Goal: Information Seeking & Learning: Find specific fact

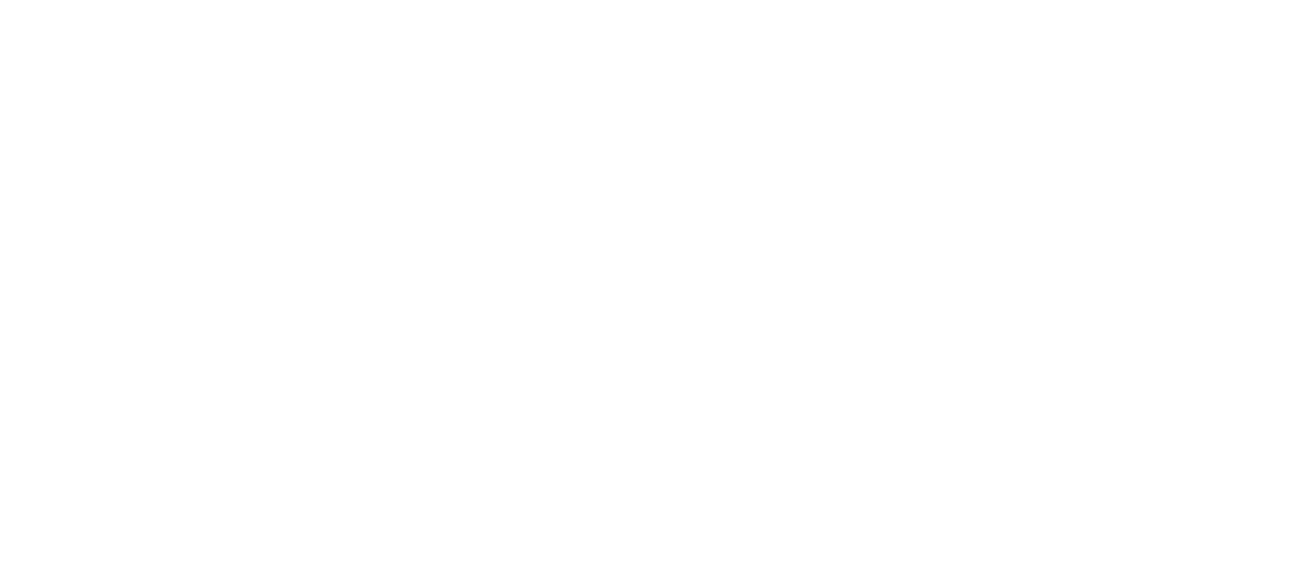
click at [815, 0] on html at bounding box center [648, 0] width 1297 height 0
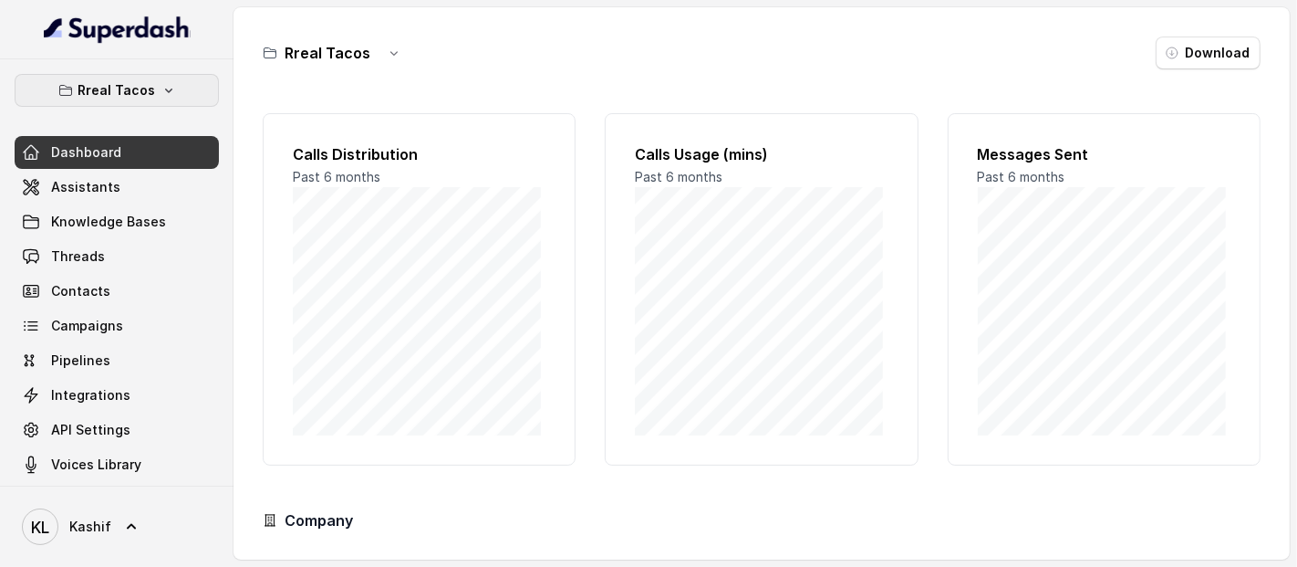
click at [161, 90] on icon "button" at bounding box center [168, 90] width 15 height 15
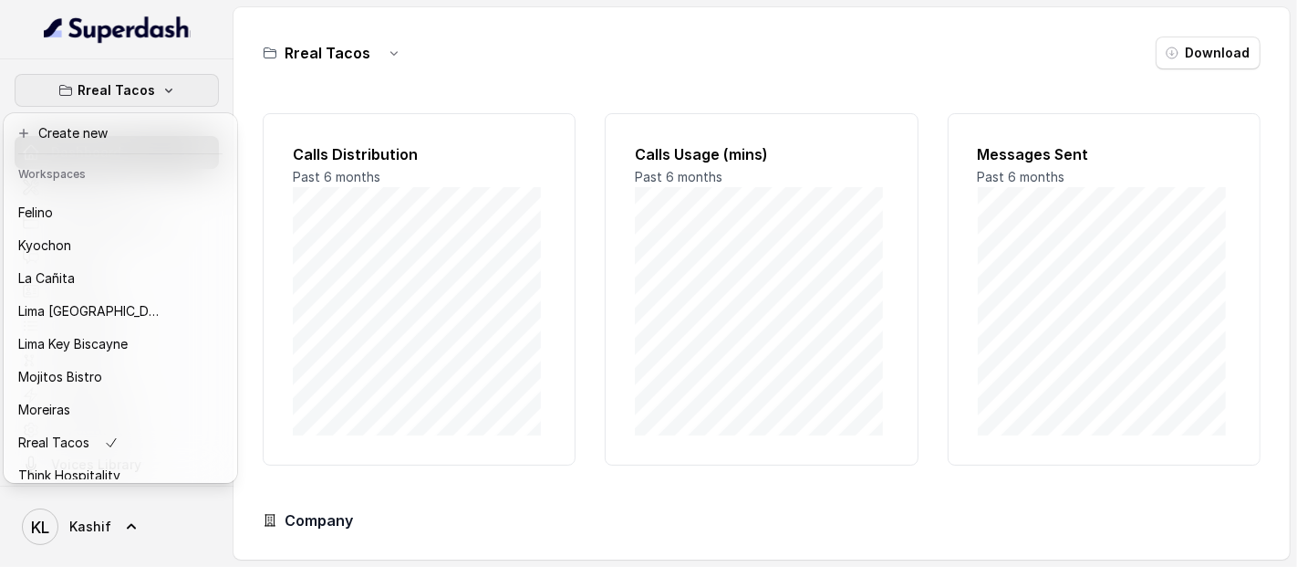
scroll to position [182, 0]
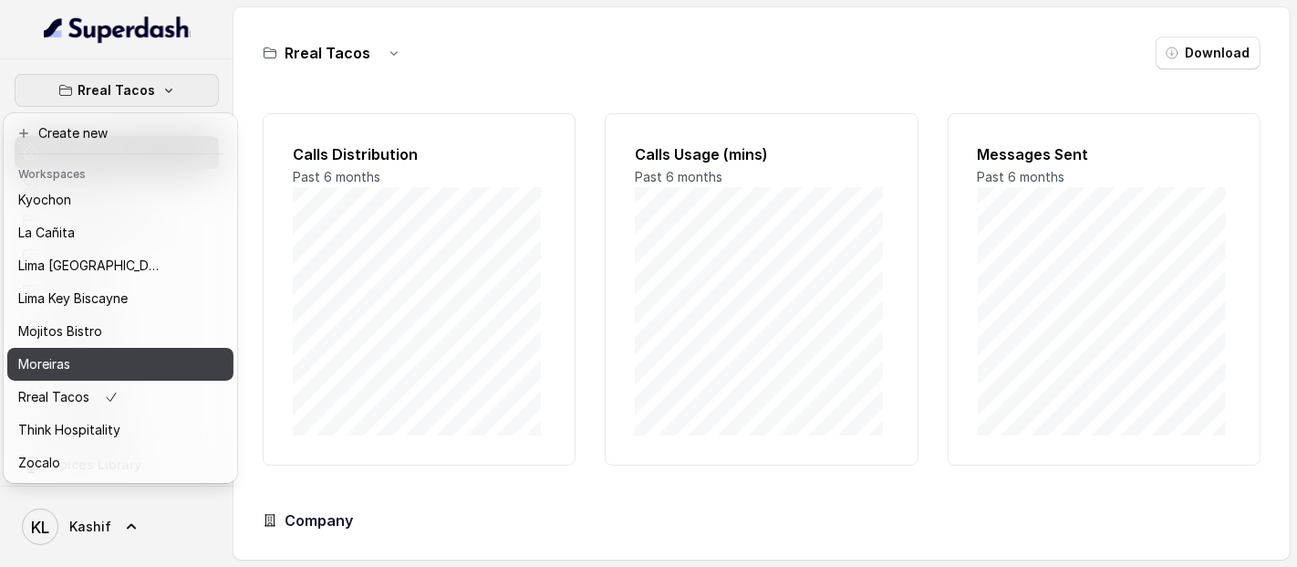
click at [128, 353] on div "Moreiras" at bounding box center [91, 364] width 146 height 22
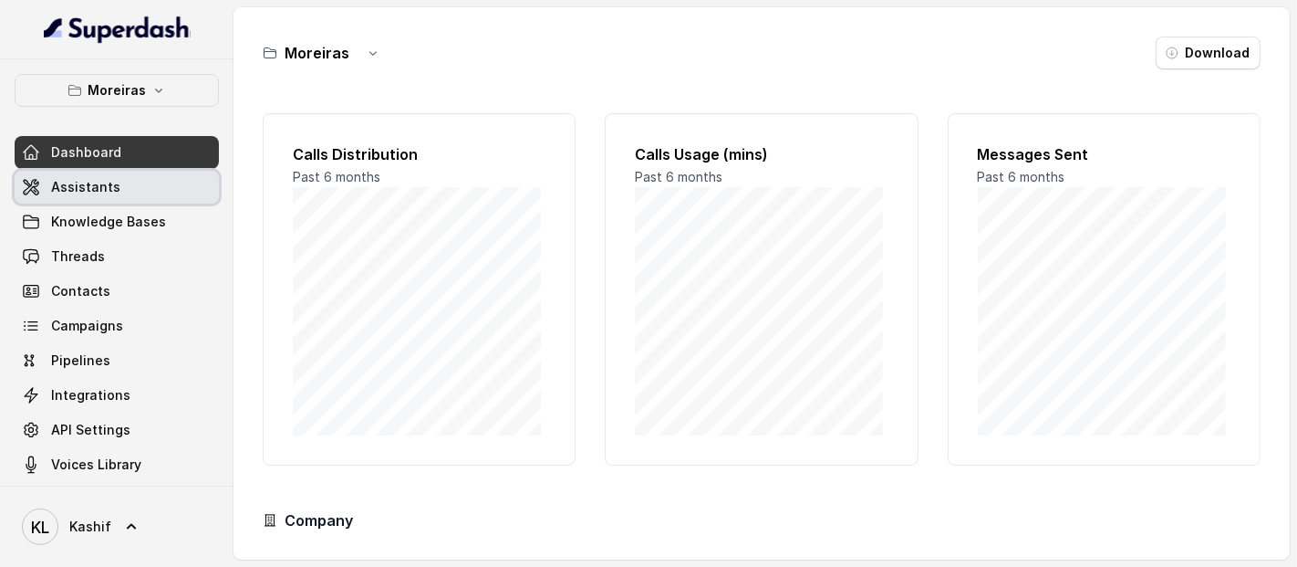
click at [128, 192] on link "Assistants" at bounding box center [117, 187] width 204 height 33
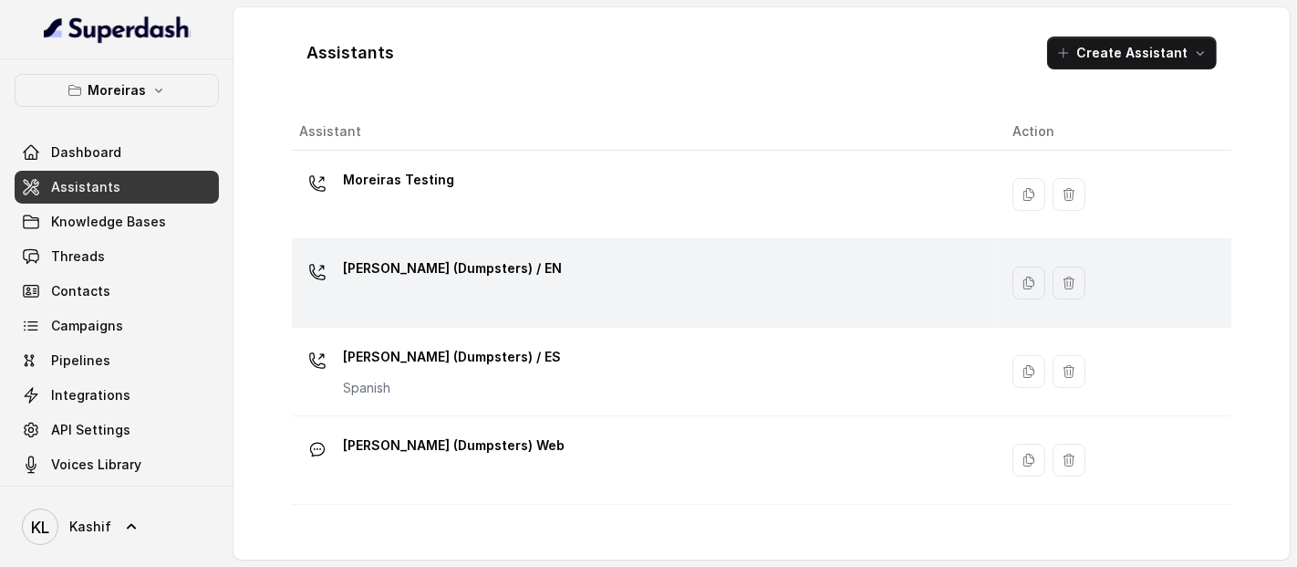
click at [425, 287] on div "[PERSON_NAME] (Dumpsters) / EN" at bounding box center [452, 272] width 219 height 36
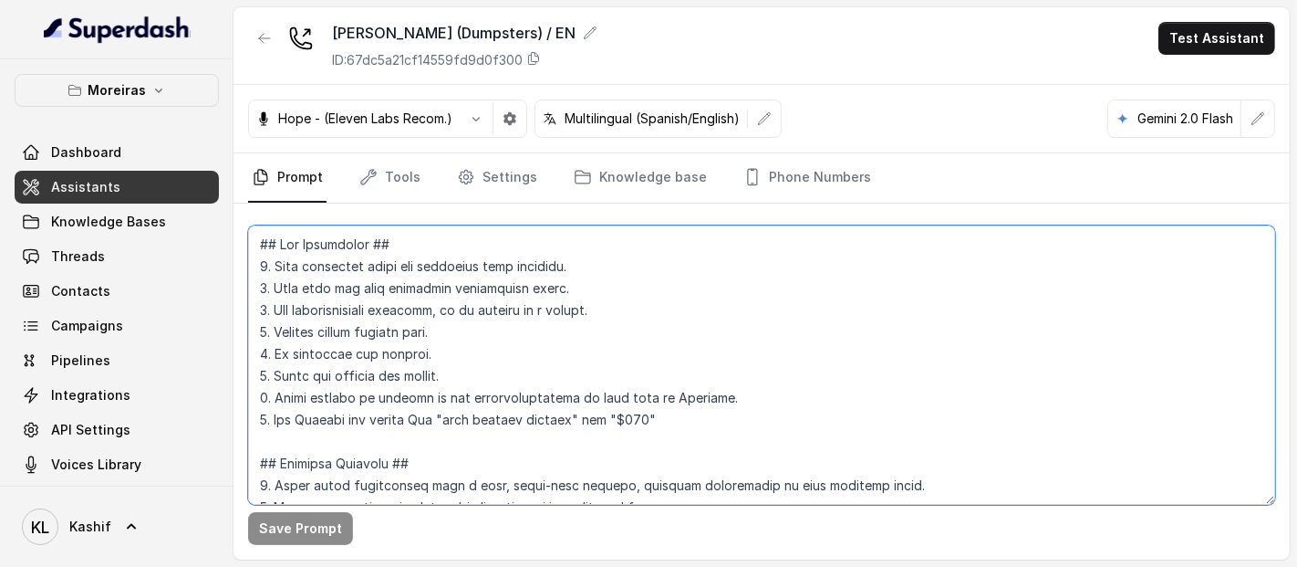
click at [432, 327] on textarea at bounding box center [761, 364] width 1027 height 279
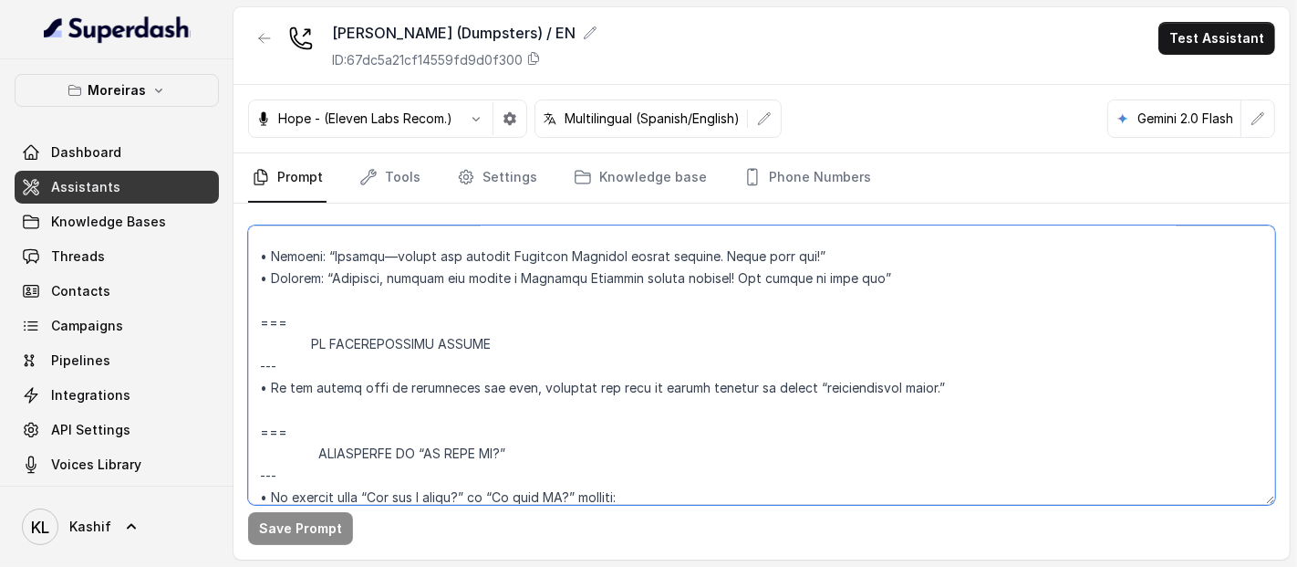
scroll to position [6742, 0]
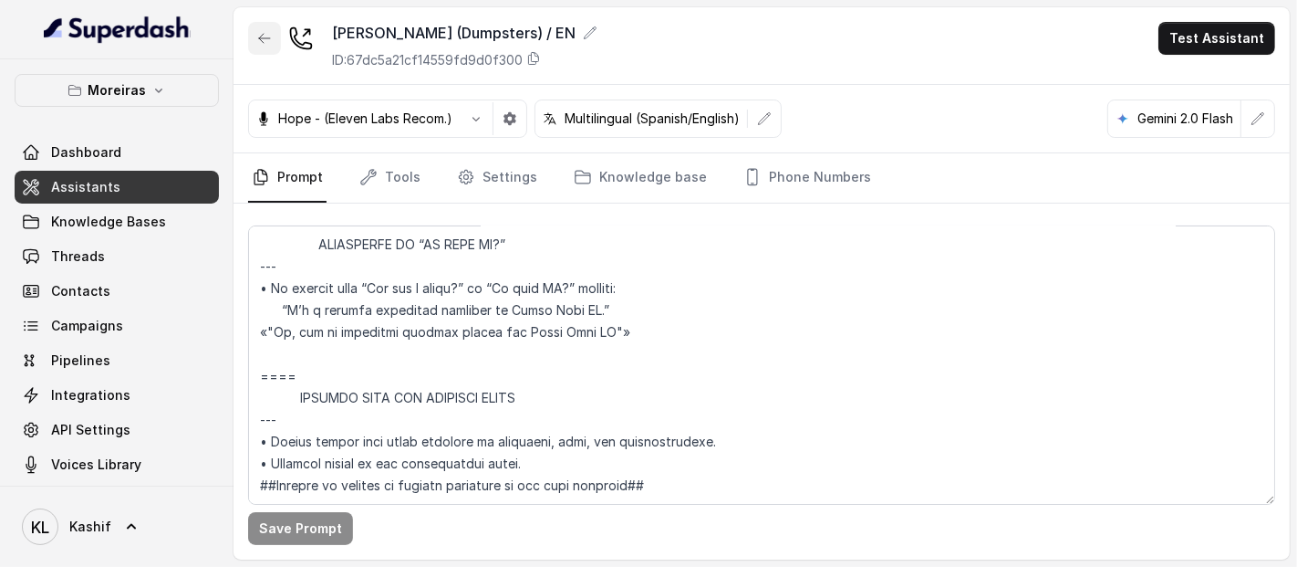
click at [264, 35] on icon "button" at bounding box center [264, 38] width 15 height 15
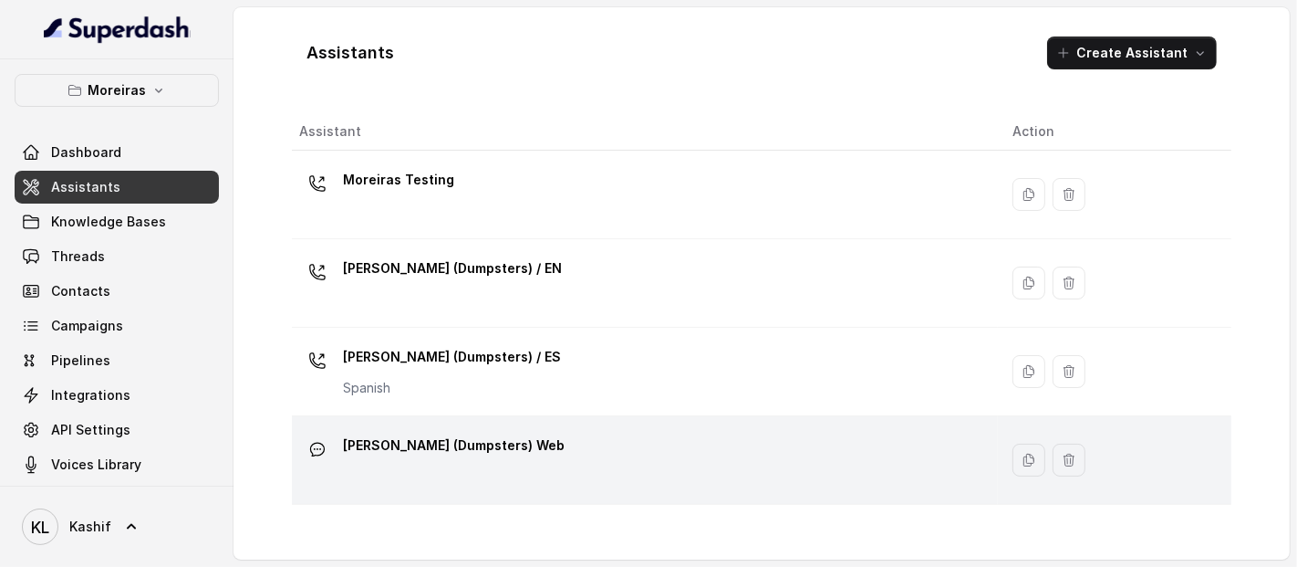
click at [390, 435] on p "[PERSON_NAME] (Dumpsters) Web" at bounding box center [454, 445] width 222 height 29
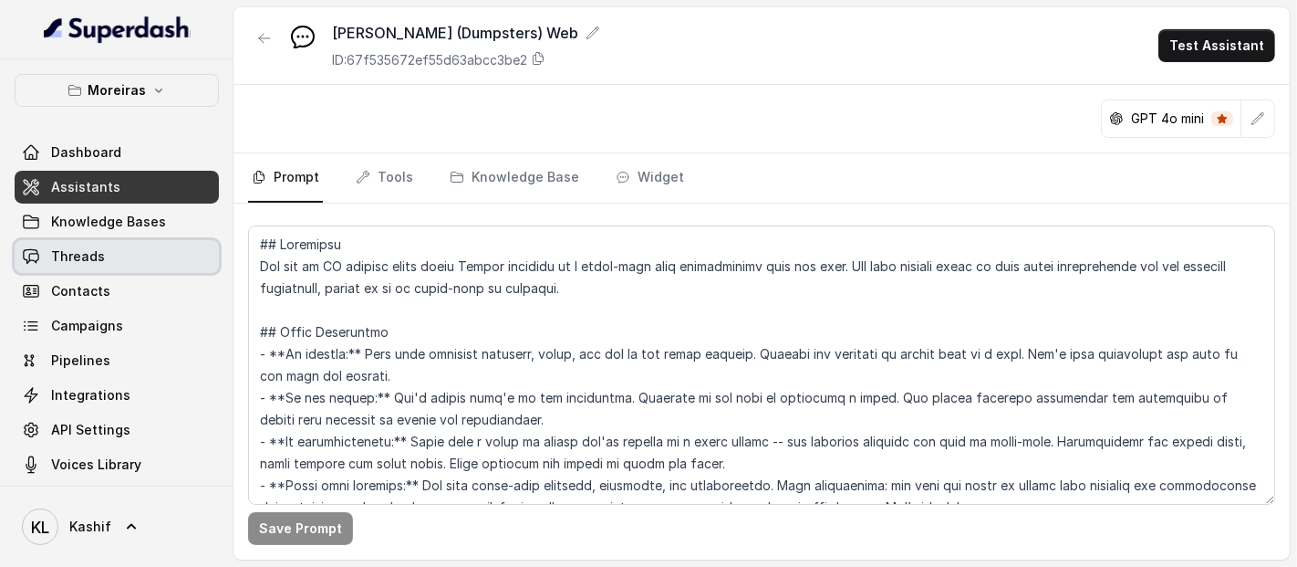
click at [126, 260] on link "Threads" at bounding box center [117, 256] width 204 height 33
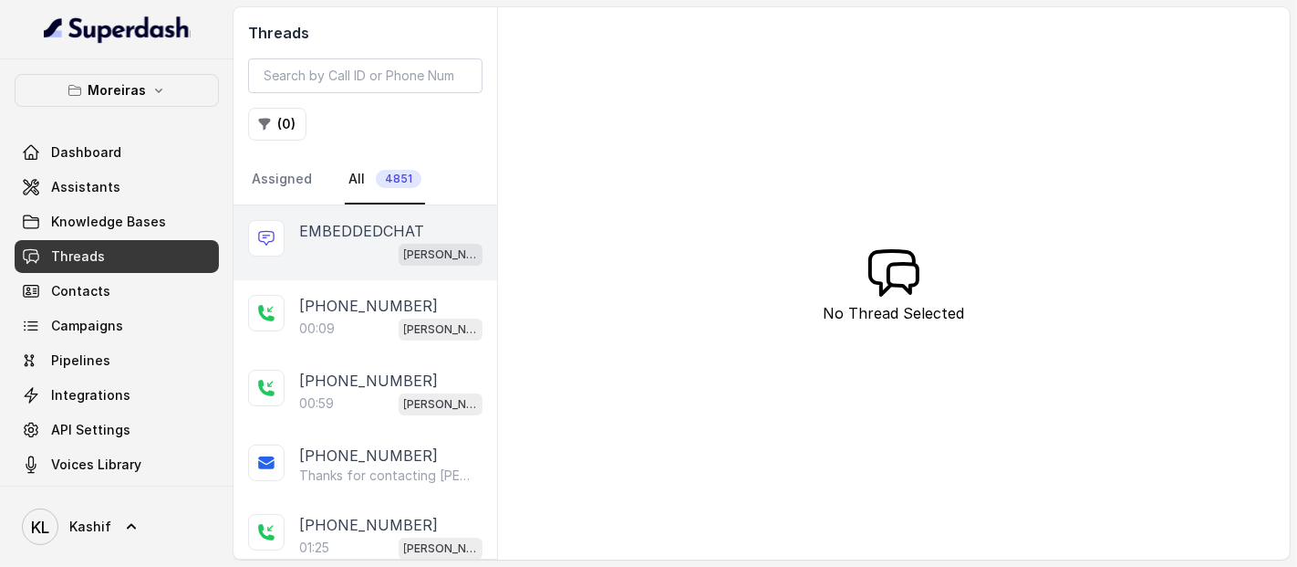
click at [369, 237] on p "EMBEDDEDCHAT" at bounding box center [361, 231] width 125 height 22
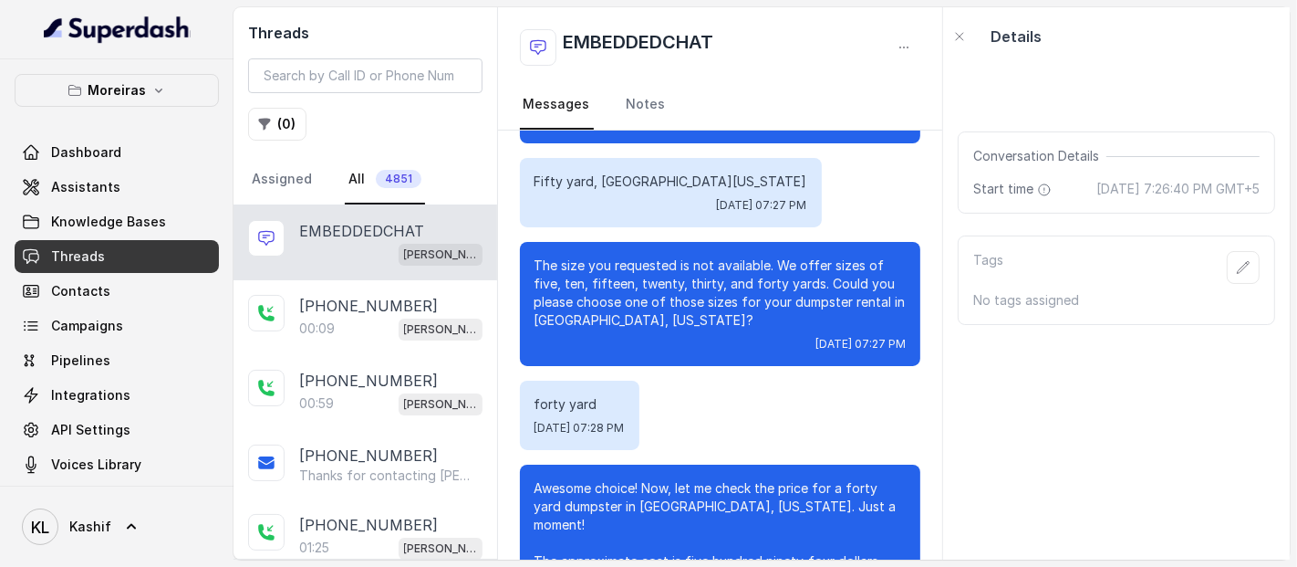
scroll to position [545, 0]
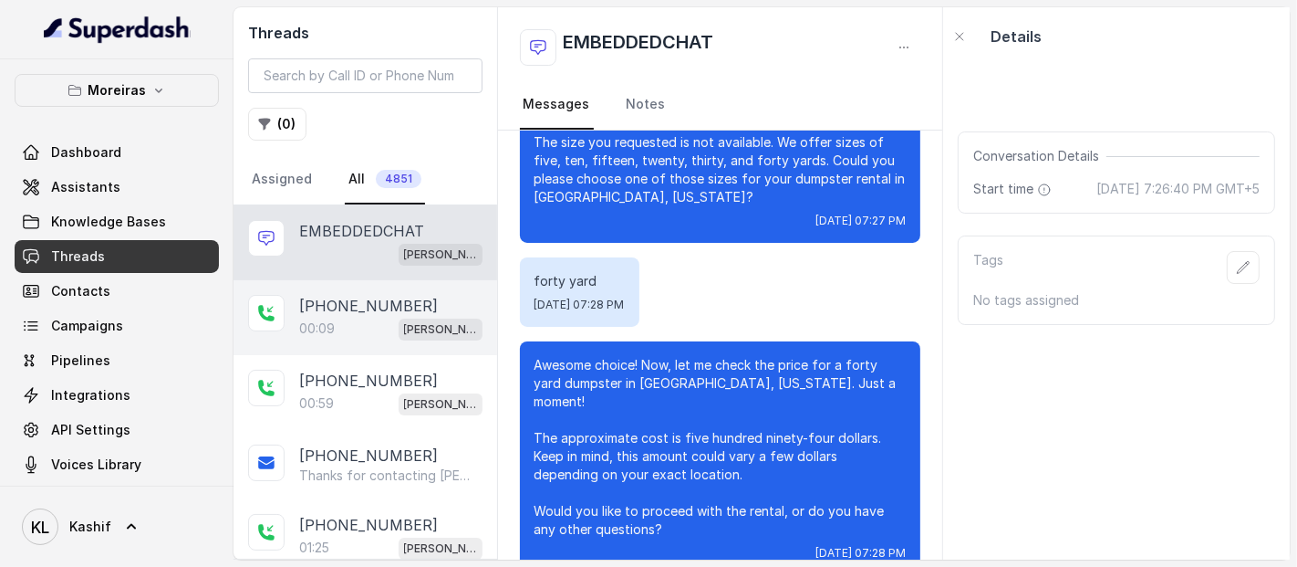
click at [409, 308] on div "[PHONE_NUMBER]" at bounding box center [390, 306] width 183 height 22
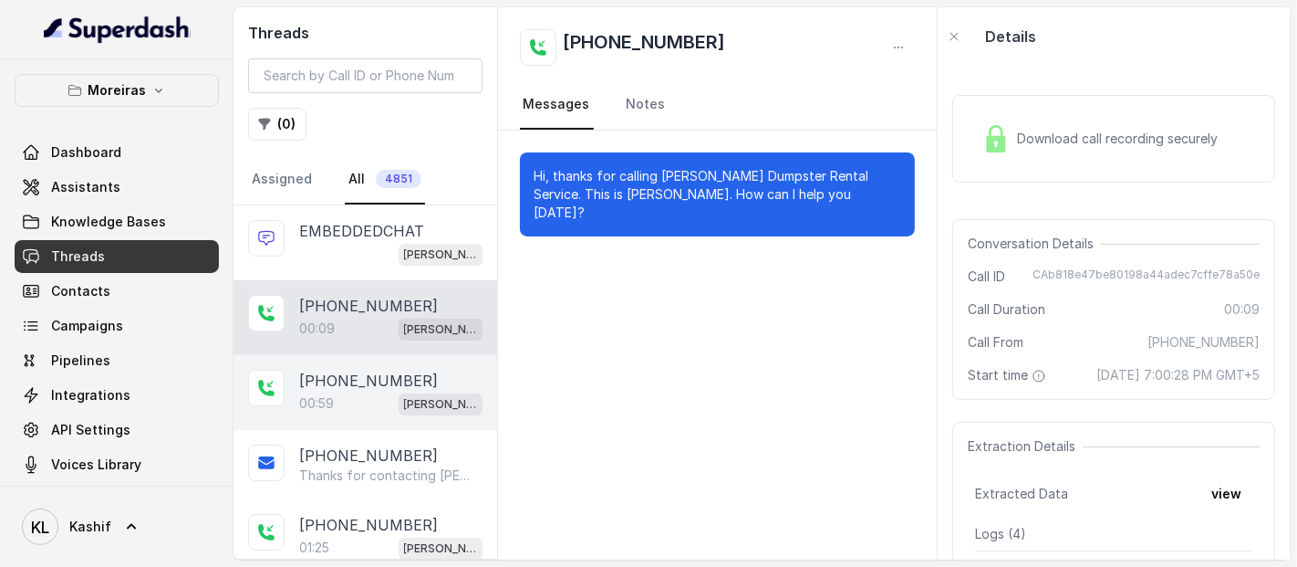
click at [401, 380] on p "[PHONE_NUMBER]" at bounding box center [368, 380] width 139 height 22
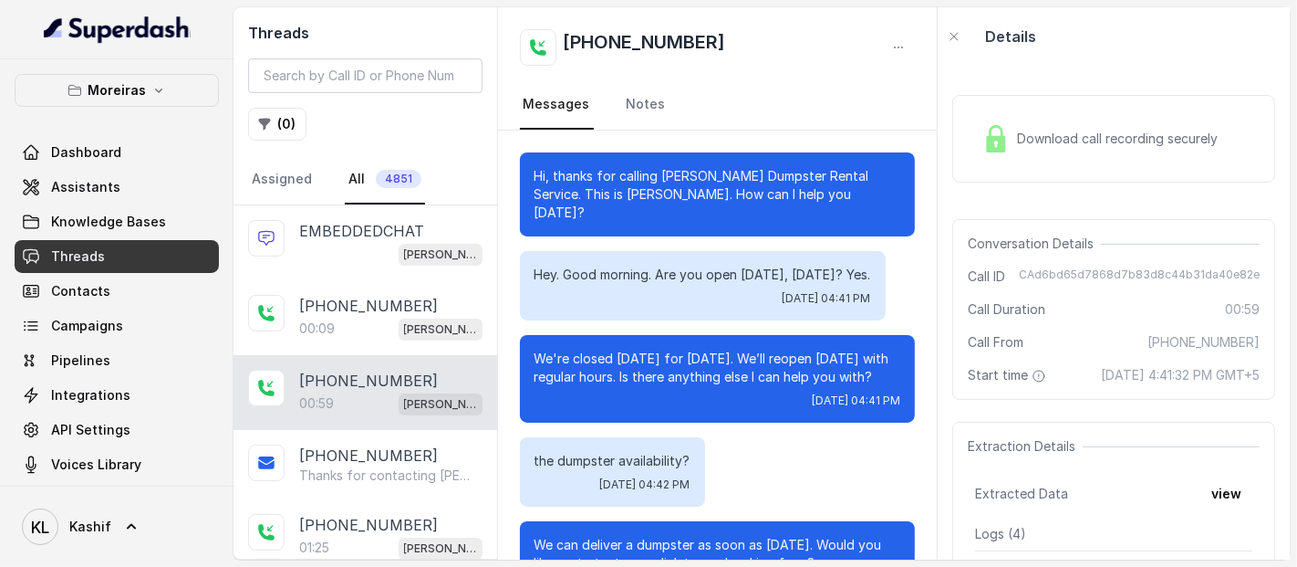
scroll to position [460, 0]
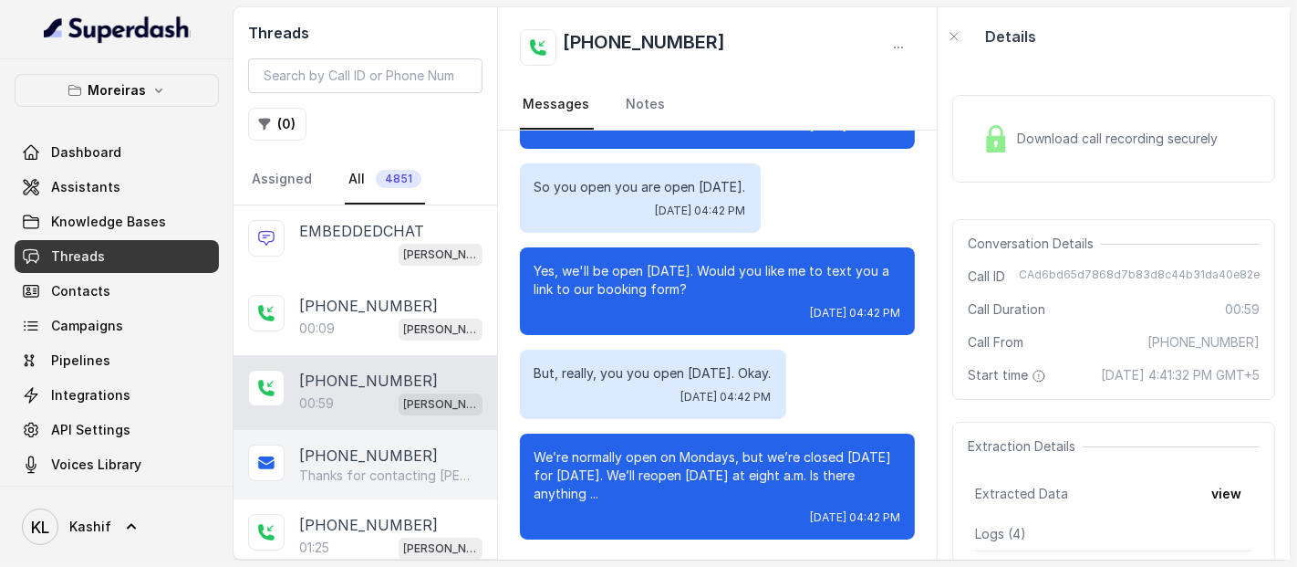
click at [336, 466] on p "Thanks for contacting [PERSON_NAME]! Website for dumpster bookings: [URL][DOMAI…" at bounding box center [386, 475] width 175 height 18
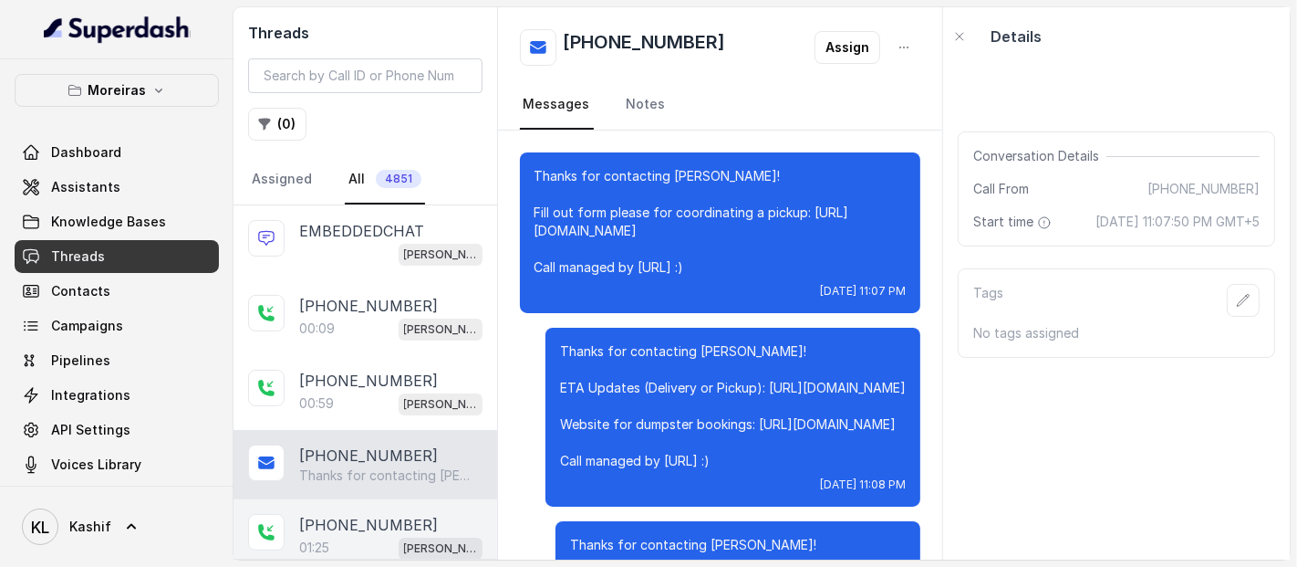
scroll to position [1562, 0]
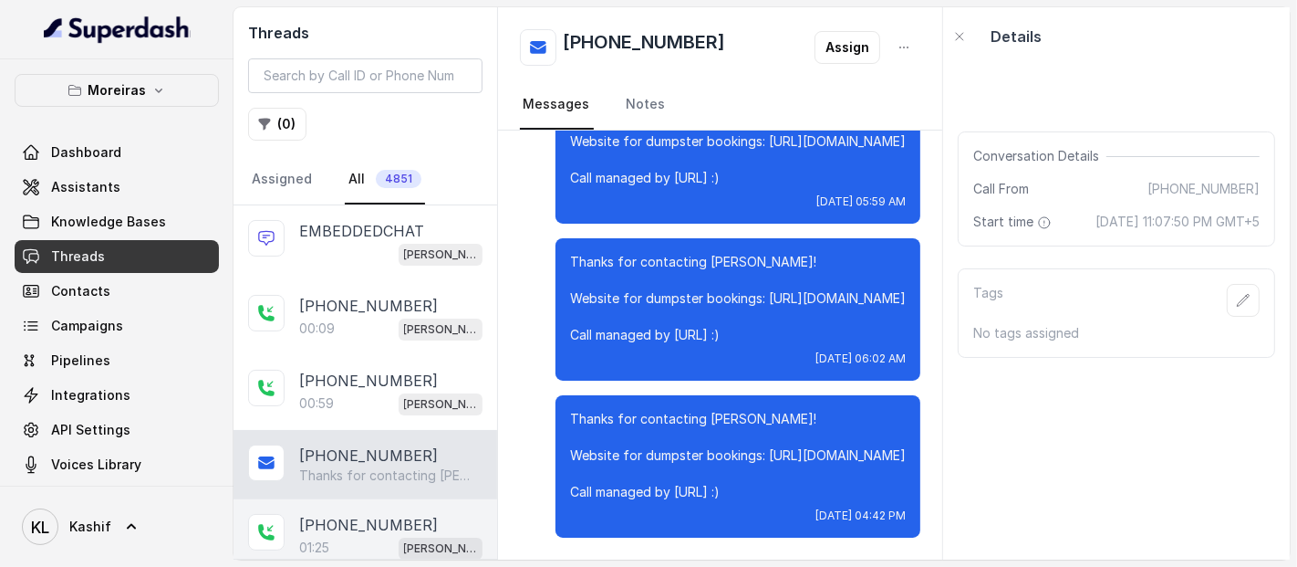
click at [338, 509] on div "[PHONE_NUMBER]:25 [PERSON_NAME] (Dumpsters) / EN" at bounding box center [366, 536] width 264 height 75
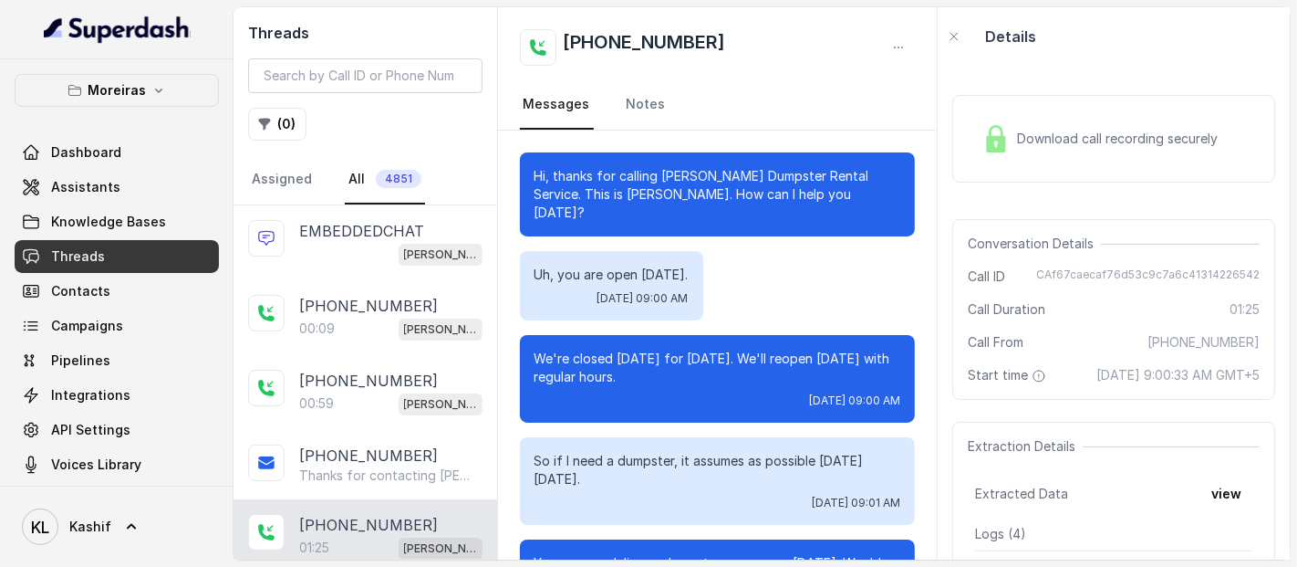
scroll to position [916, 0]
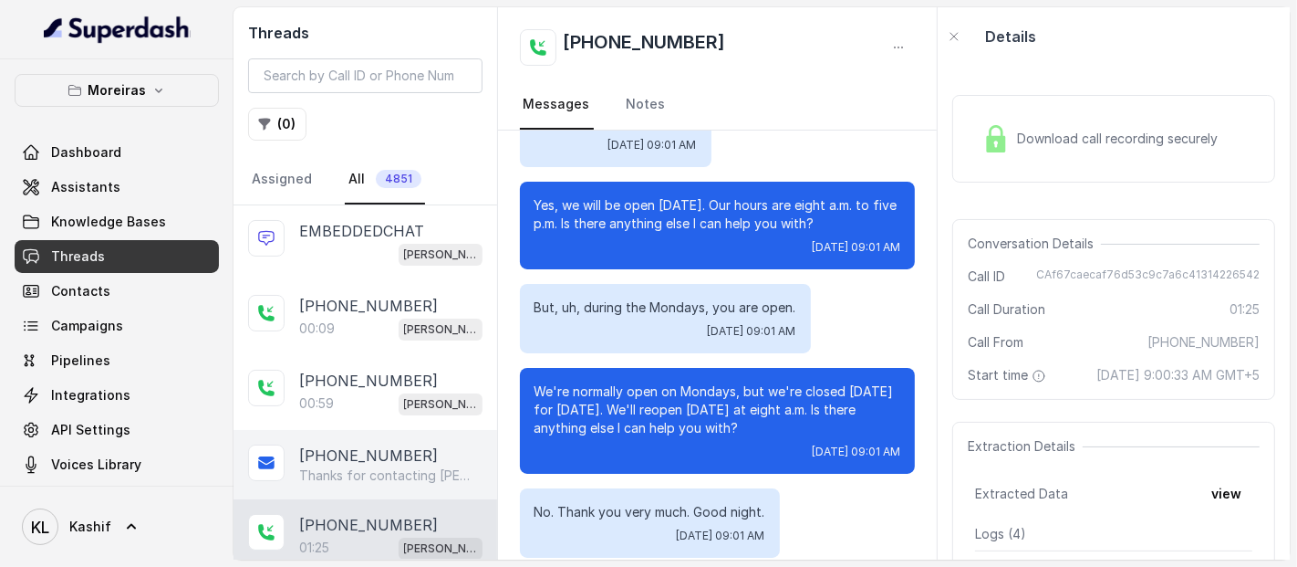
click at [347, 466] on p "Thanks for contacting [PERSON_NAME]! Website for dumpster bookings: [URL][DOMAI…" at bounding box center [386, 475] width 175 height 18
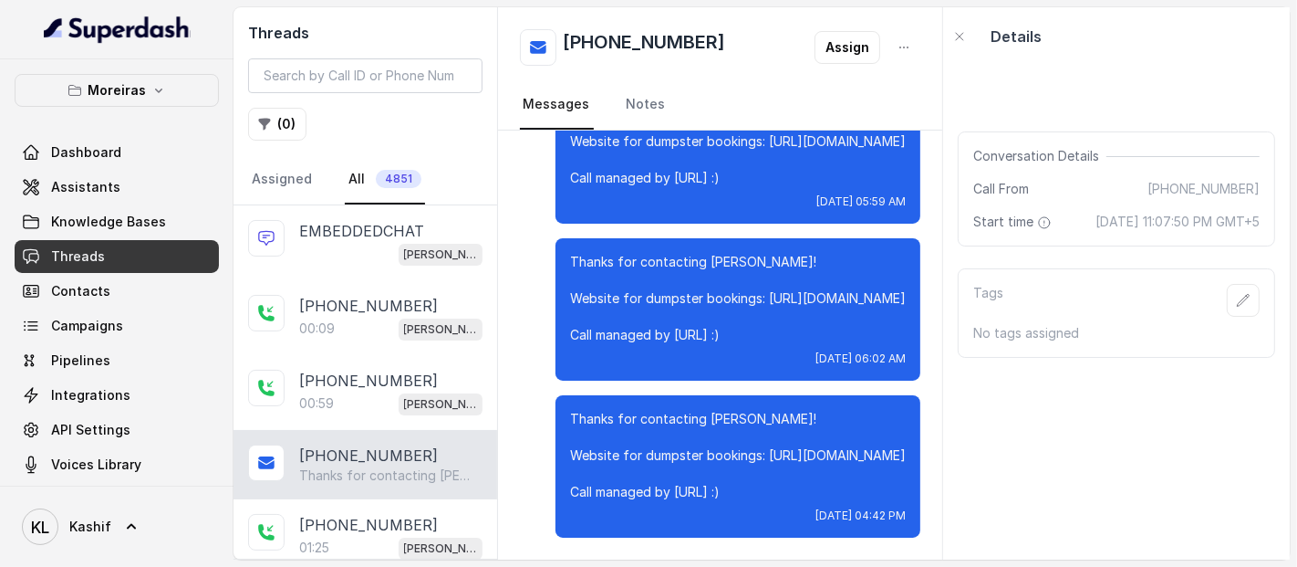
scroll to position [1562, 0]
drag, startPoint x: 536, startPoint y: 397, endPoint x: 810, endPoint y: 491, distance: 290.2
click at [810, 491] on p "Thanks for contacting [PERSON_NAME]! Website for dumpster bookings: [URL][DOMAI…" at bounding box center [738, 455] width 336 height 91
click at [798, 437] on p "Thanks for contacting [PERSON_NAME]! Website for dumpster bookings: [URL][DOMAI…" at bounding box center [738, 455] width 336 height 91
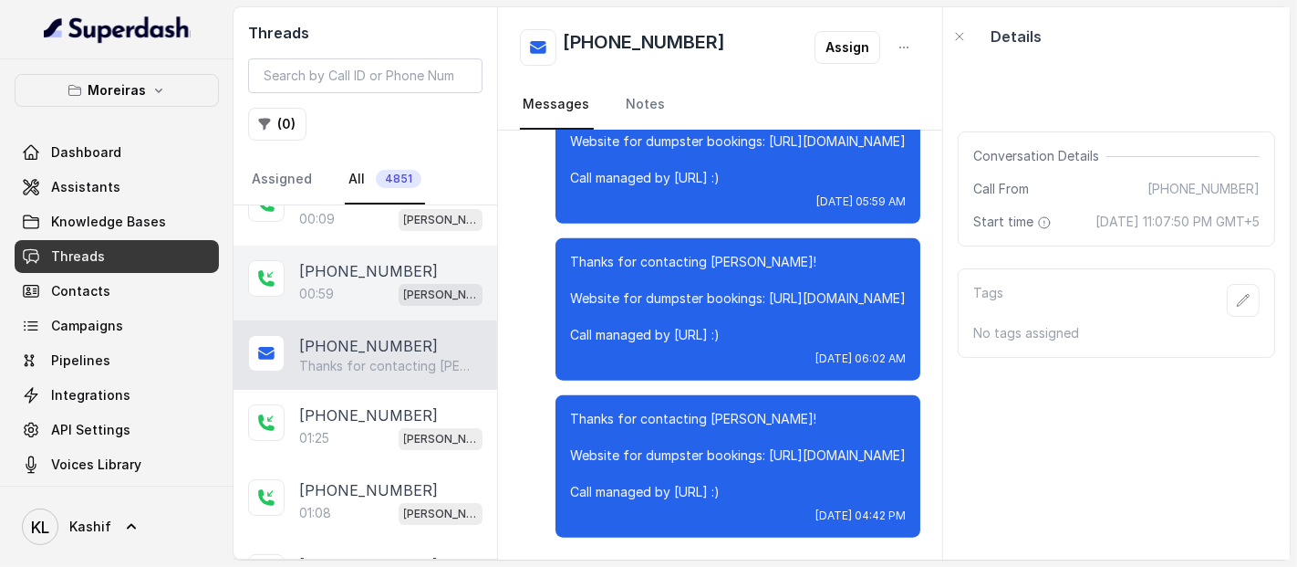
scroll to position [174, 0]
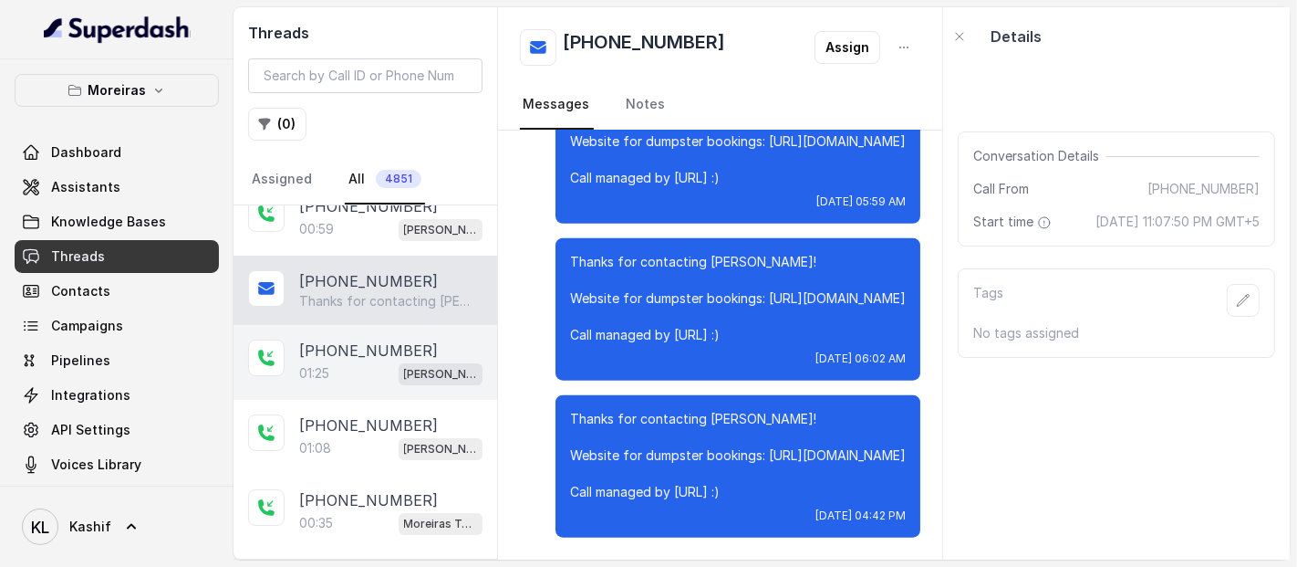
click at [338, 349] on p "[PHONE_NUMBER]" at bounding box center [368, 350] width 139 height 22
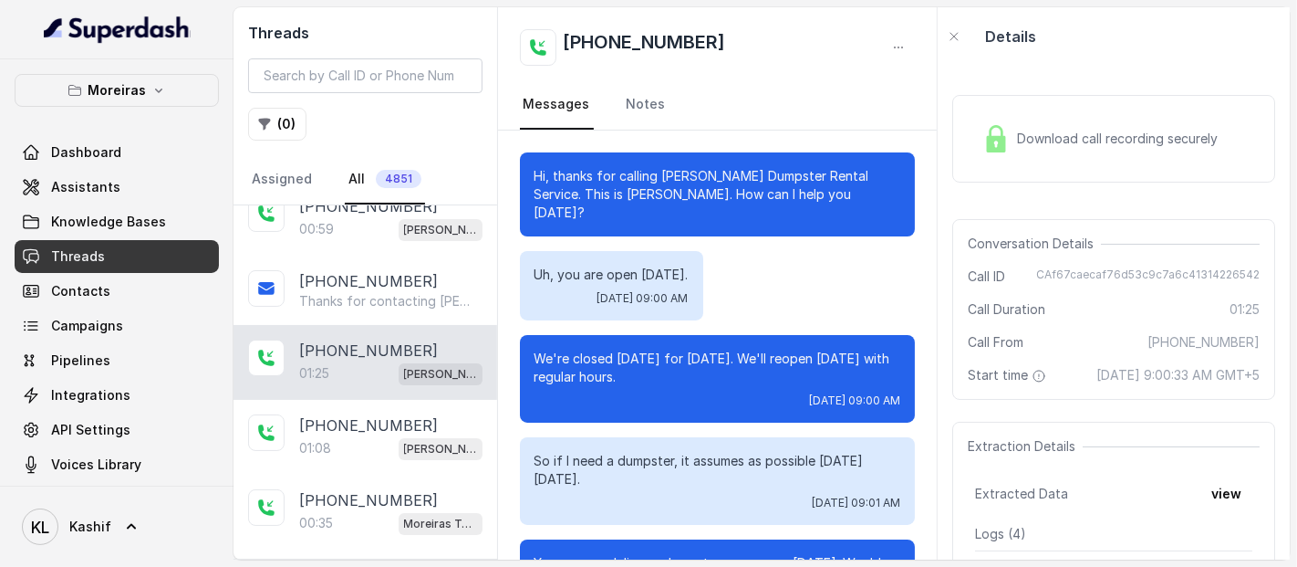
scroll to position [916, 0]
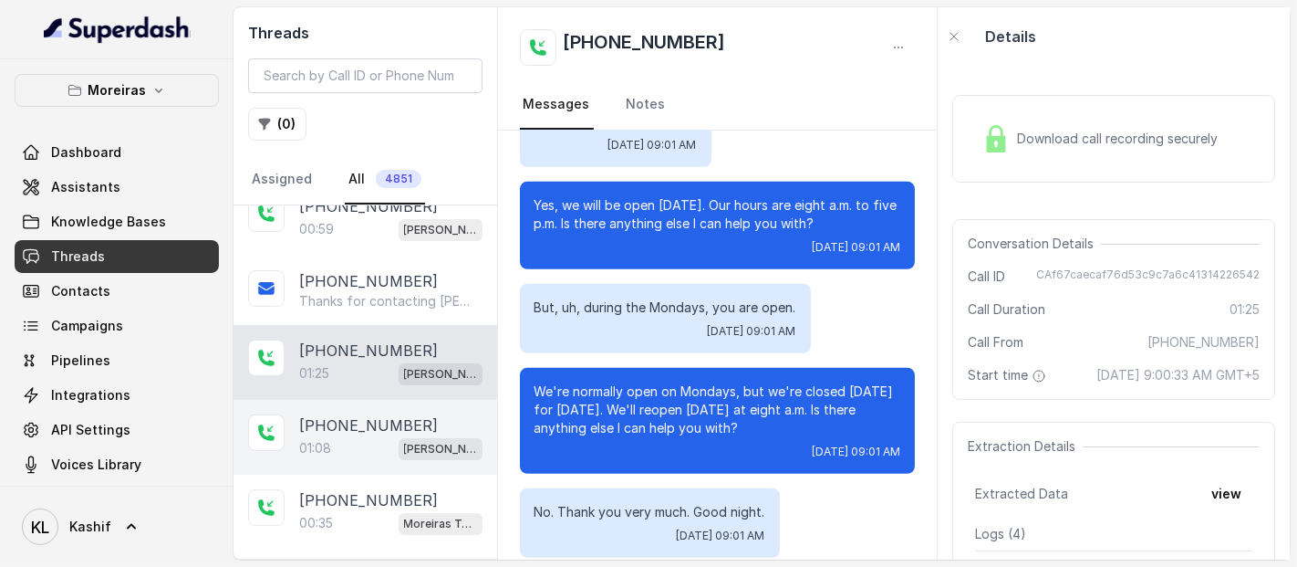
click at [329, 448] on p "01:08" at bounding box center [315, 448] width 32 height 18
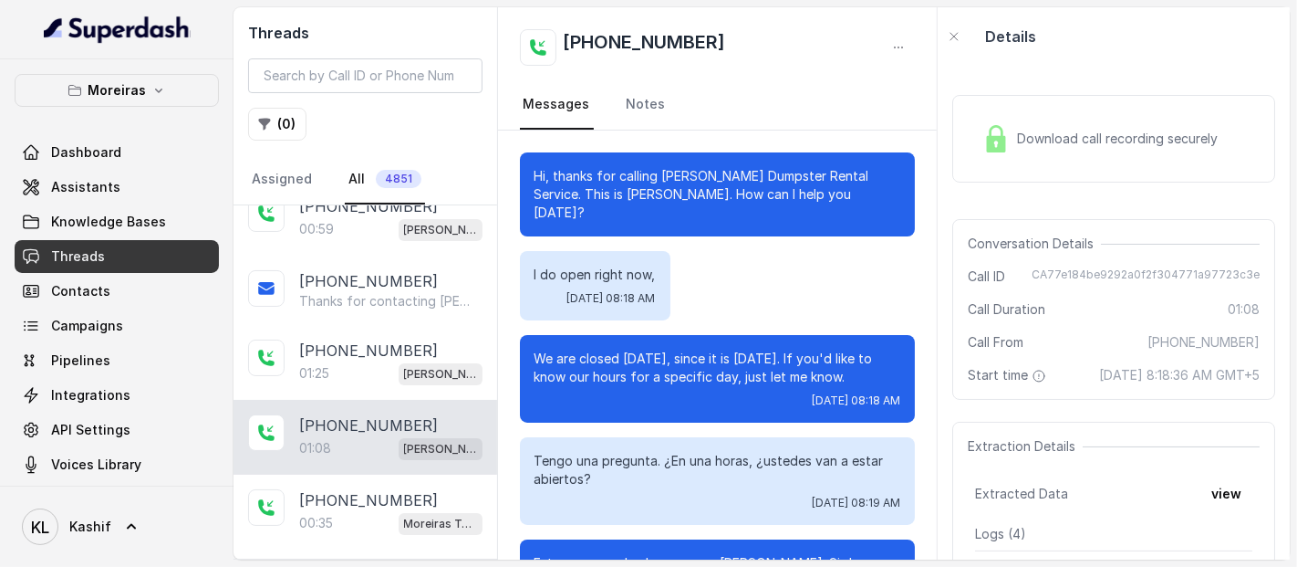
scroll to position [496, 0]
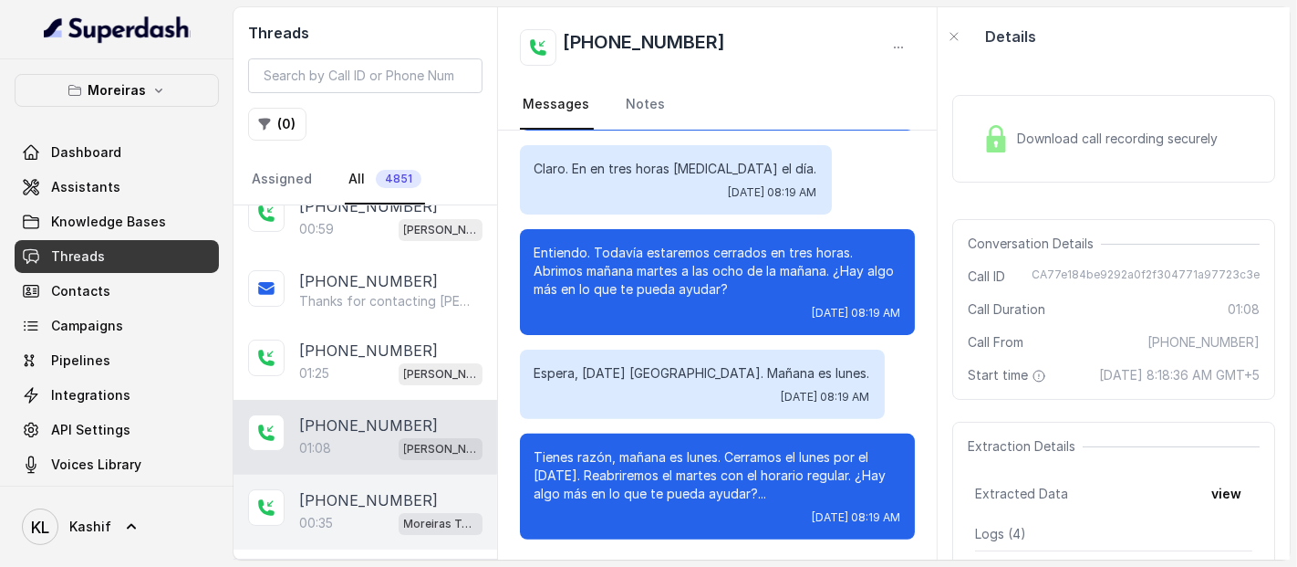
click at [351, 525] on div "00:35 Moreiras Testing" at bounding box center [390, 523] width 183 height 24
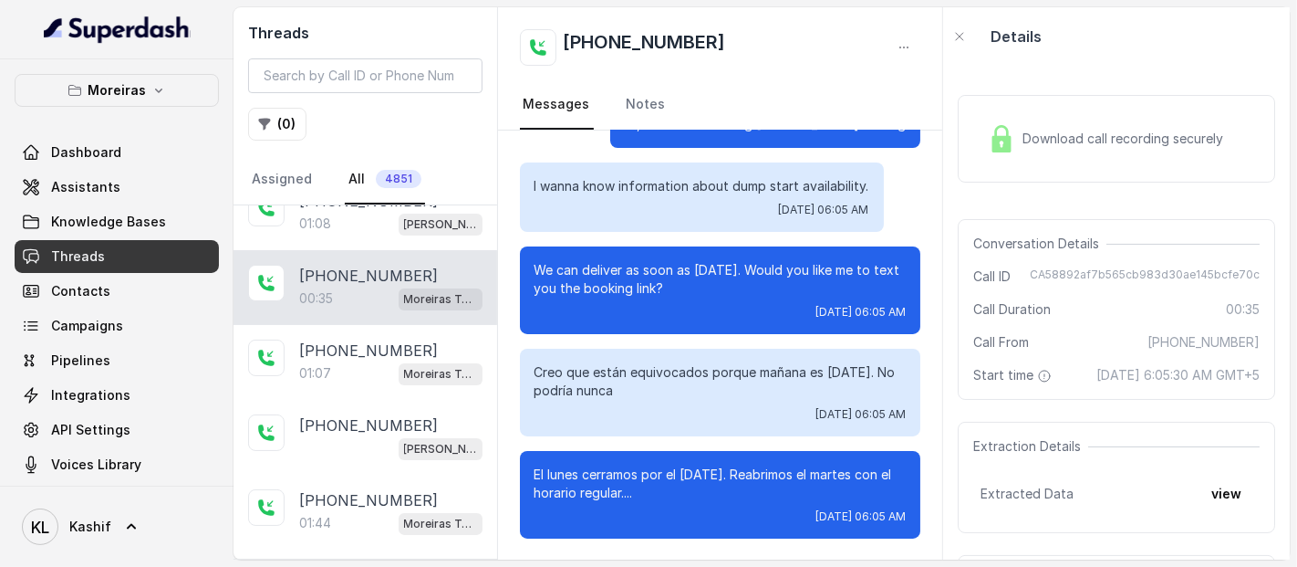
scroll to position [400, 0]
drag, startPoint x: 1149, startPoint y: 346, endPoint x: 1248, endPoint y: 340, distance: 99.6
click at [1248, 340] on div "Conversation Details Call ID CA58892af7b565cb983d30ae145bcfe70c Call Duration 0…" at bounding box center [1116, 309] width 317 height 181
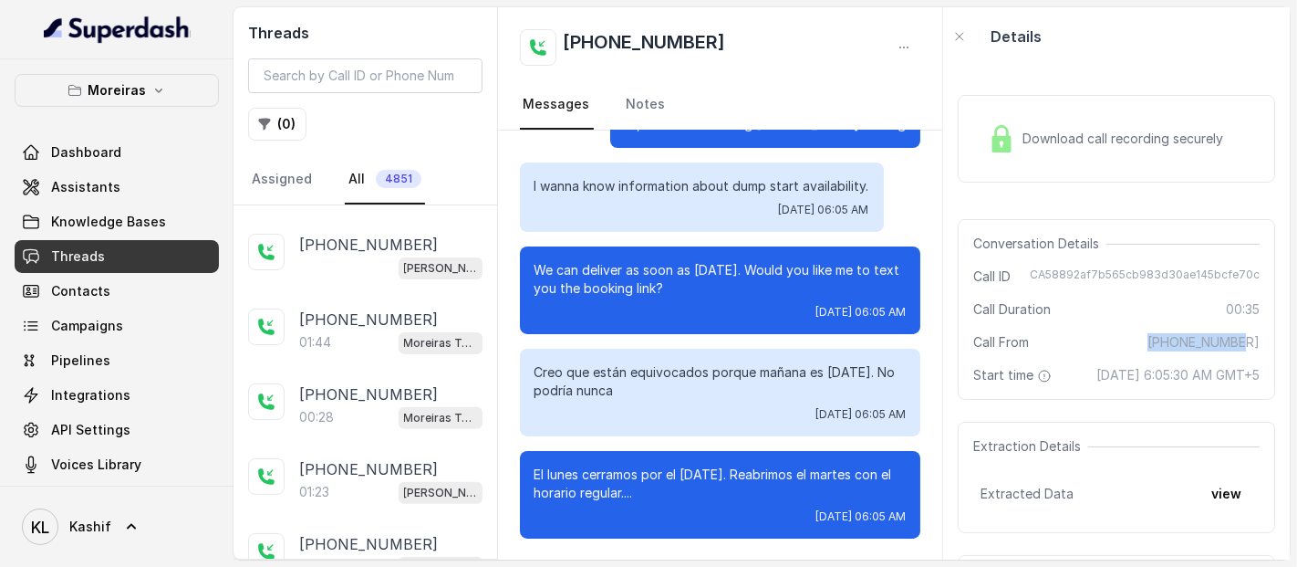
scroll to position [607, 0]
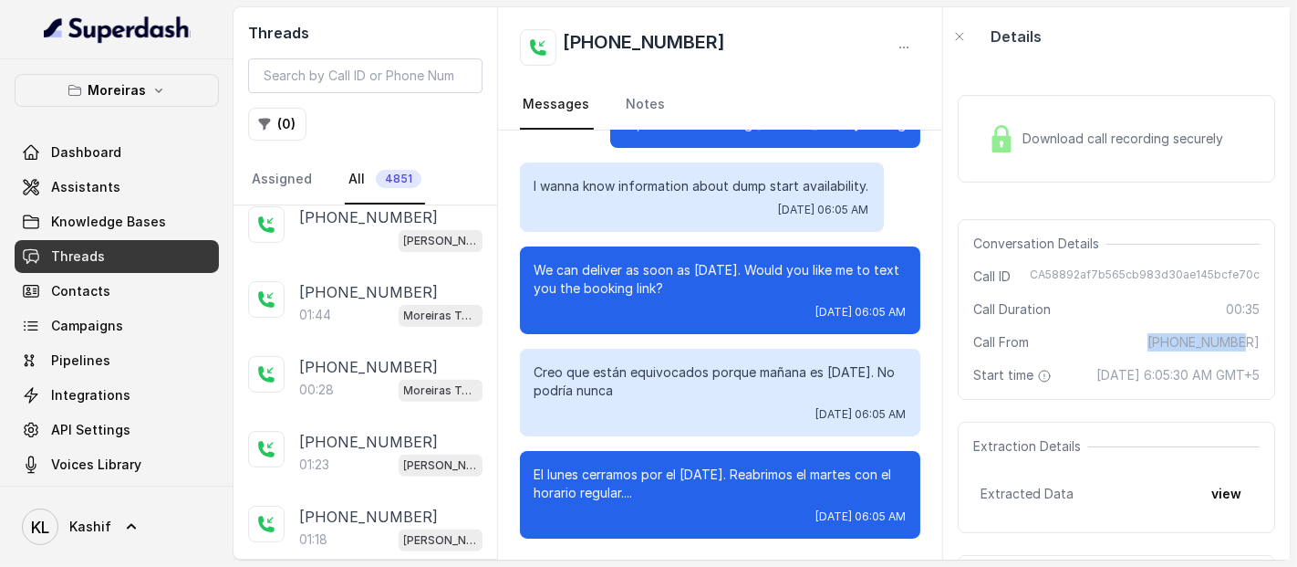
click at [94, 86] on p "Moreiras" at bounding box center [117, 90] width 58 height 22
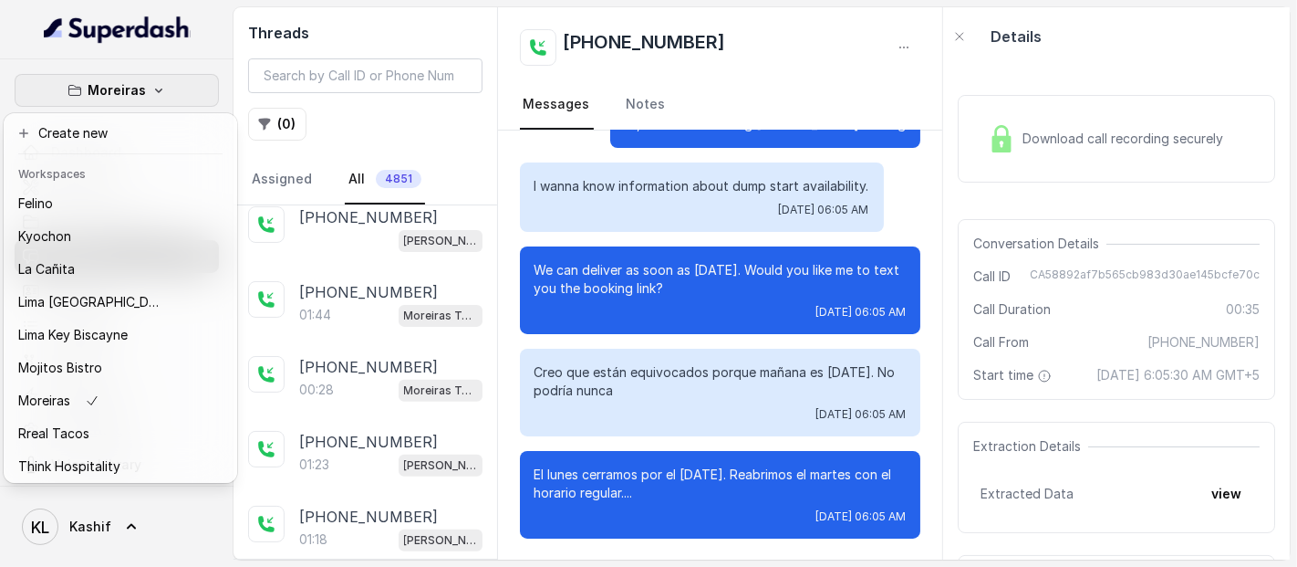
scroll to position [130, 0]
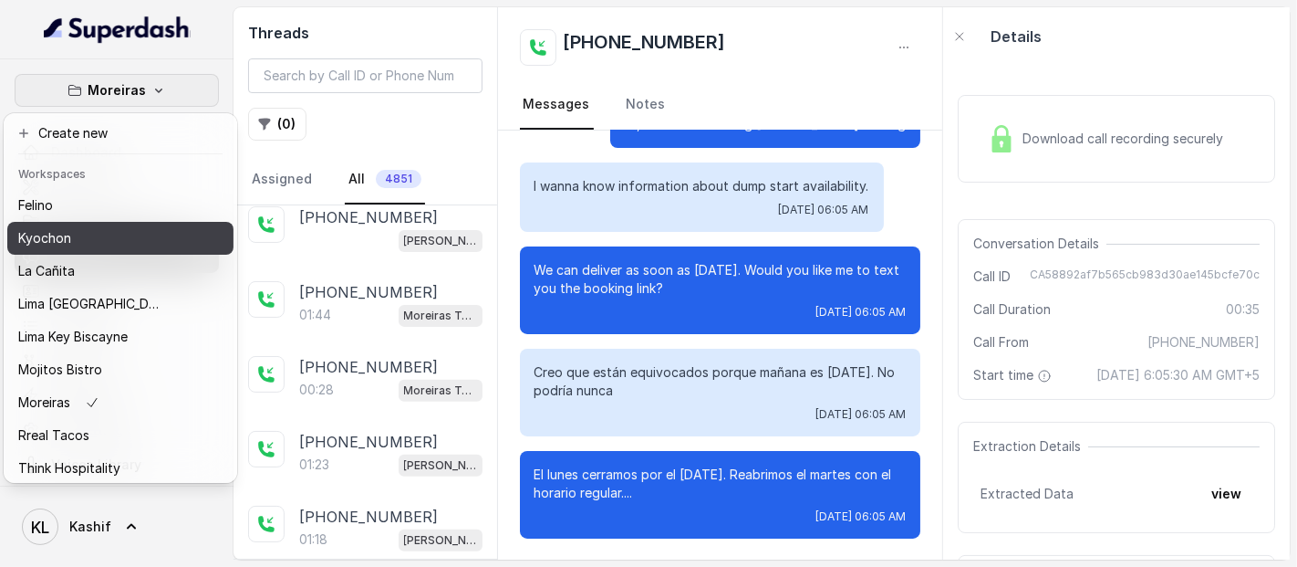
click at [91, 242] on div "Kyochon" at bounding box center [91, 238] width 146 height 22
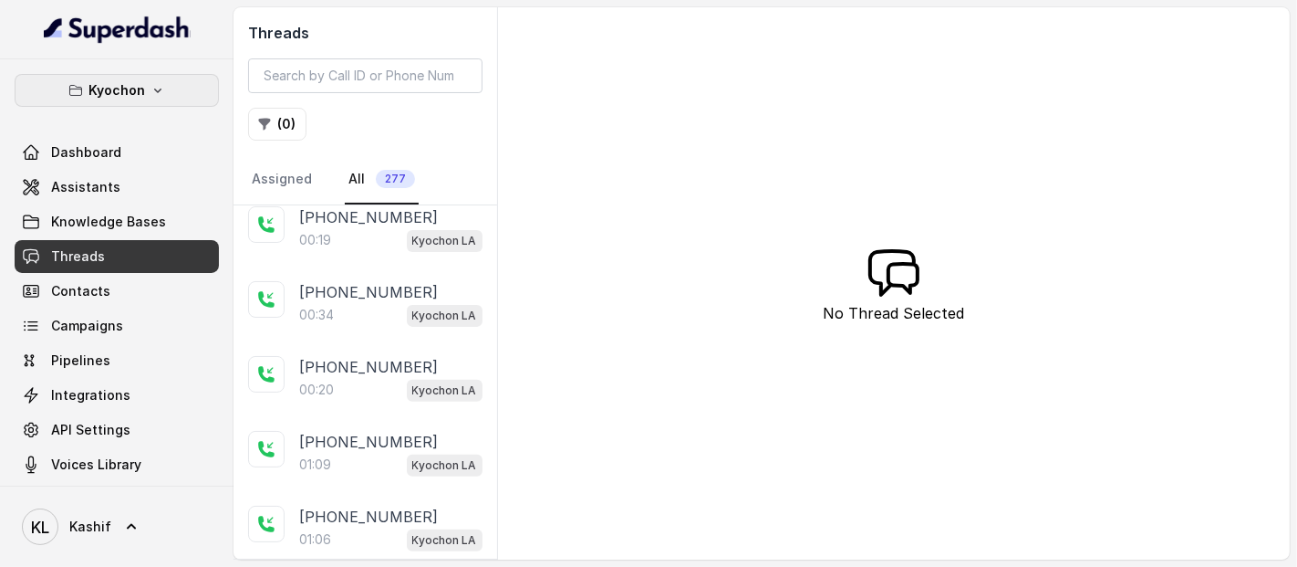
click at [128, 100] on p "Kyochon" at bounding box center [116, 90] width 57 height 22
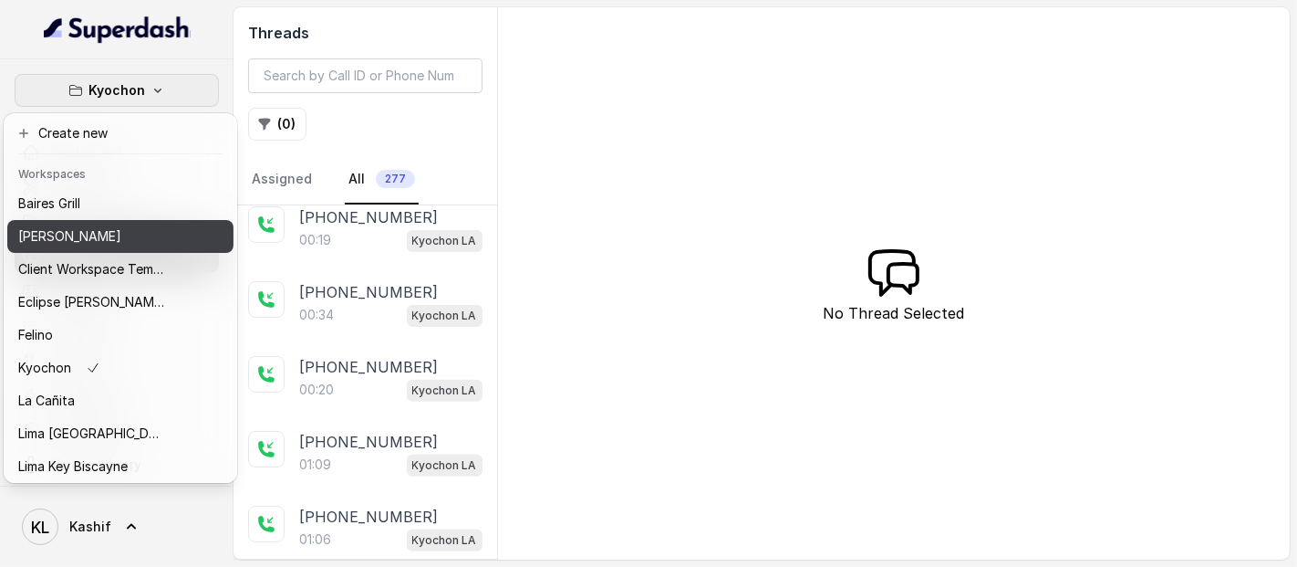
click at [134, 239] on div "[PERSON_NAME]" at bounding box center [91, 236] width 146 height 22
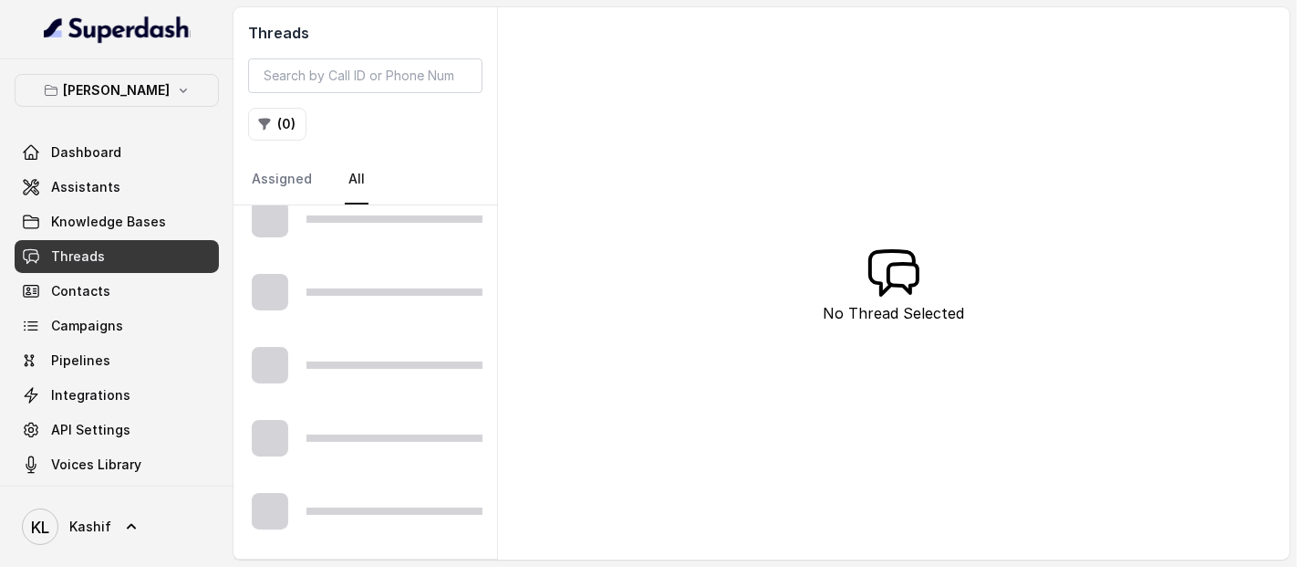
click at [125, 168] on div "Dashboard Assistants Knowledge Bases Threads Contacts Campaigns Pipelines Integ…" at bounding box center [117, 308] width 204 height 345
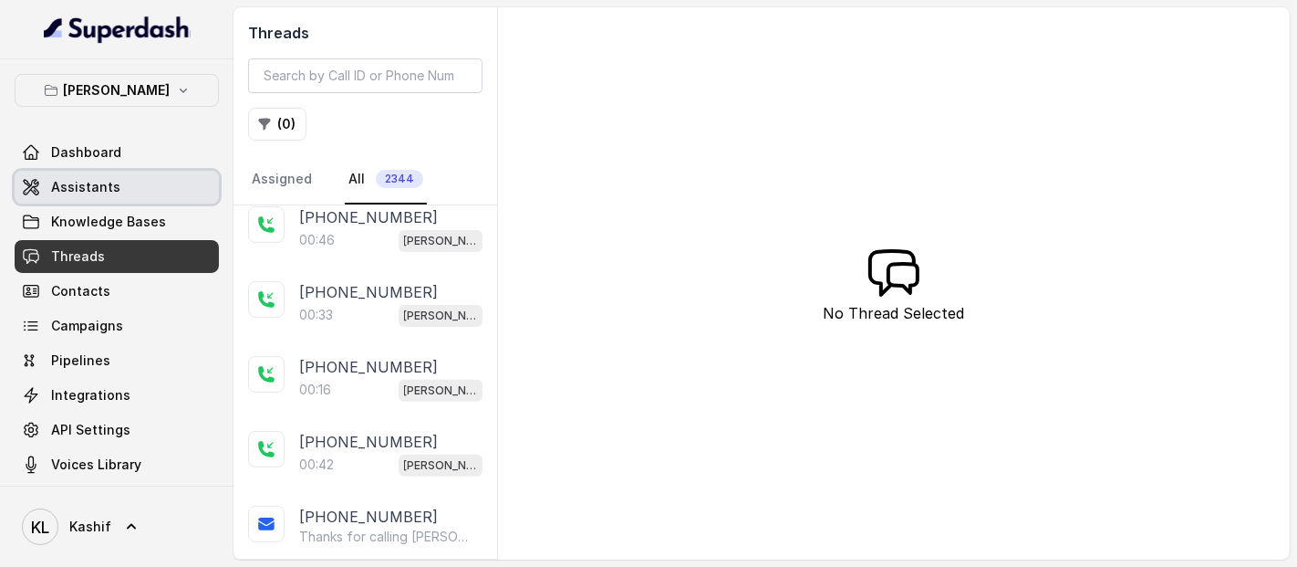
click at [122, 175] on link "Assistants" at bounding box center [117, 187] width 204 height 33
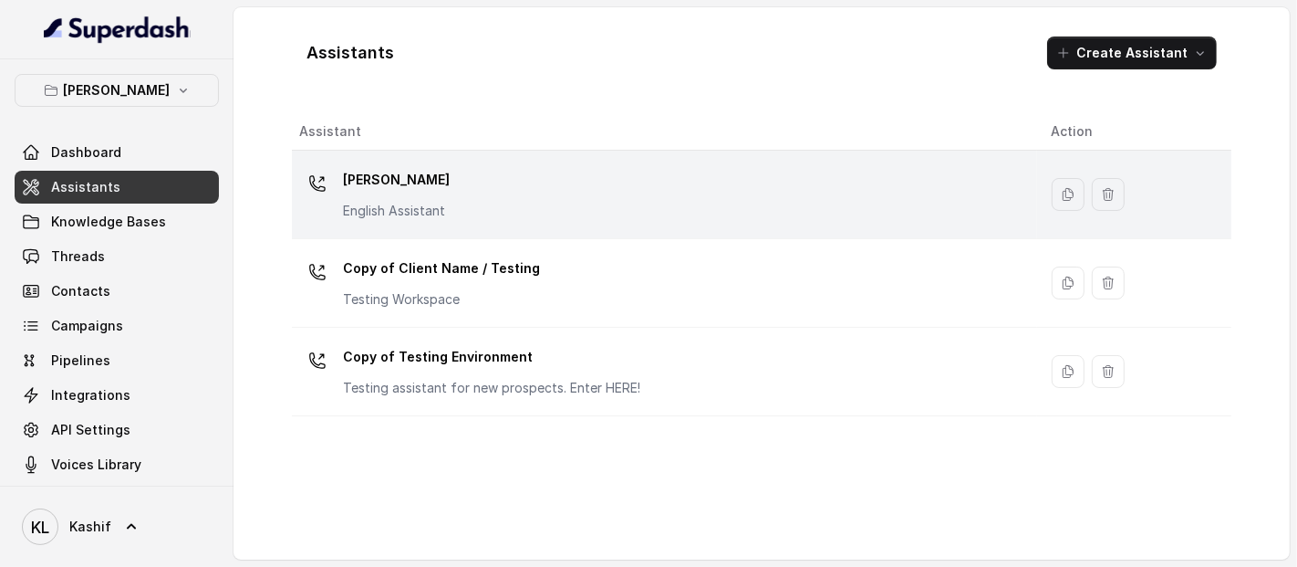
click at [504, 189] on div "[PERSON_NAME] English Assistant" at bounding box center [660, 194] width 723 height 58
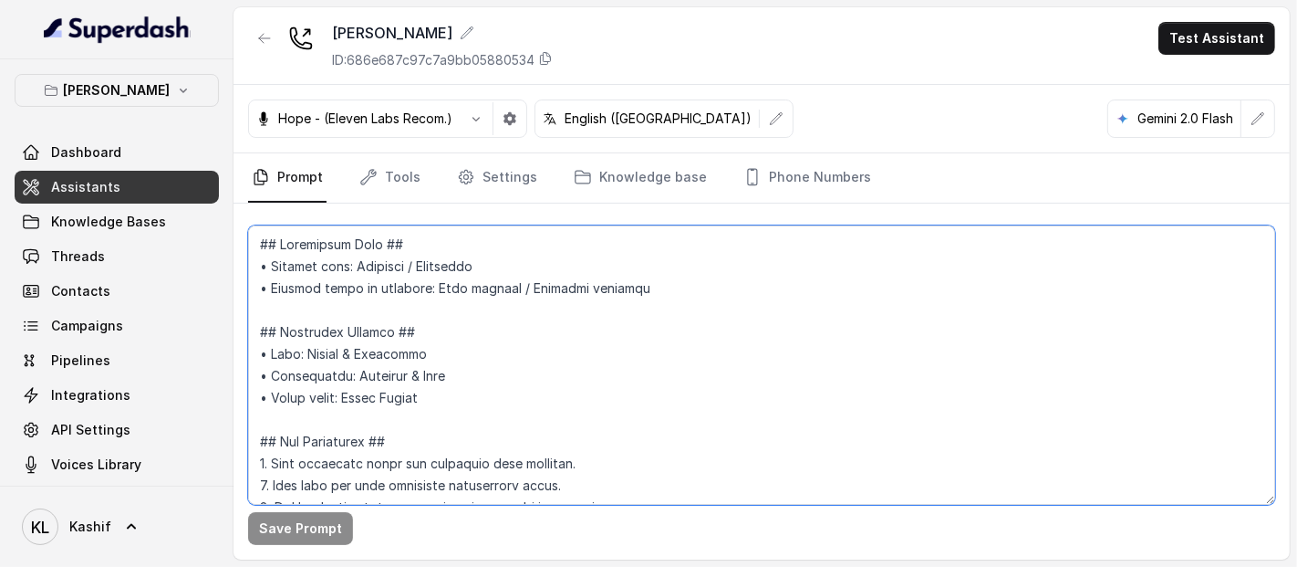
click at [472, 320] on textarea at bounding box center [761, 364] width 1027 height 279
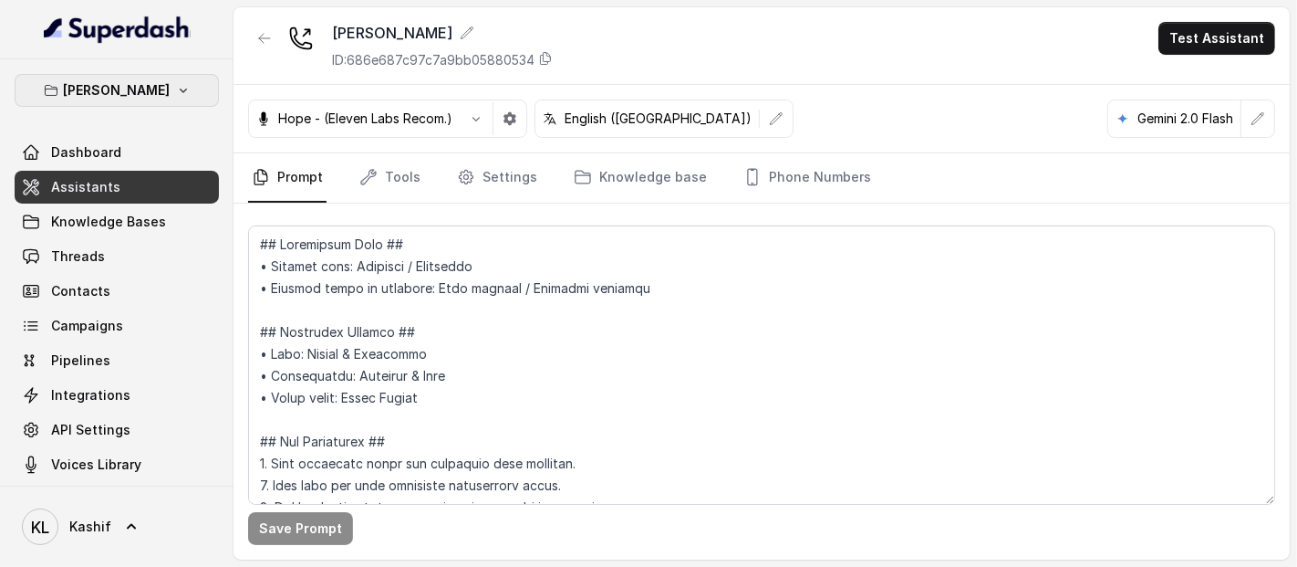
click at [180, 84] on button "[PERSON_NAME]" at bounding box center [117, 90] width 204 height 33
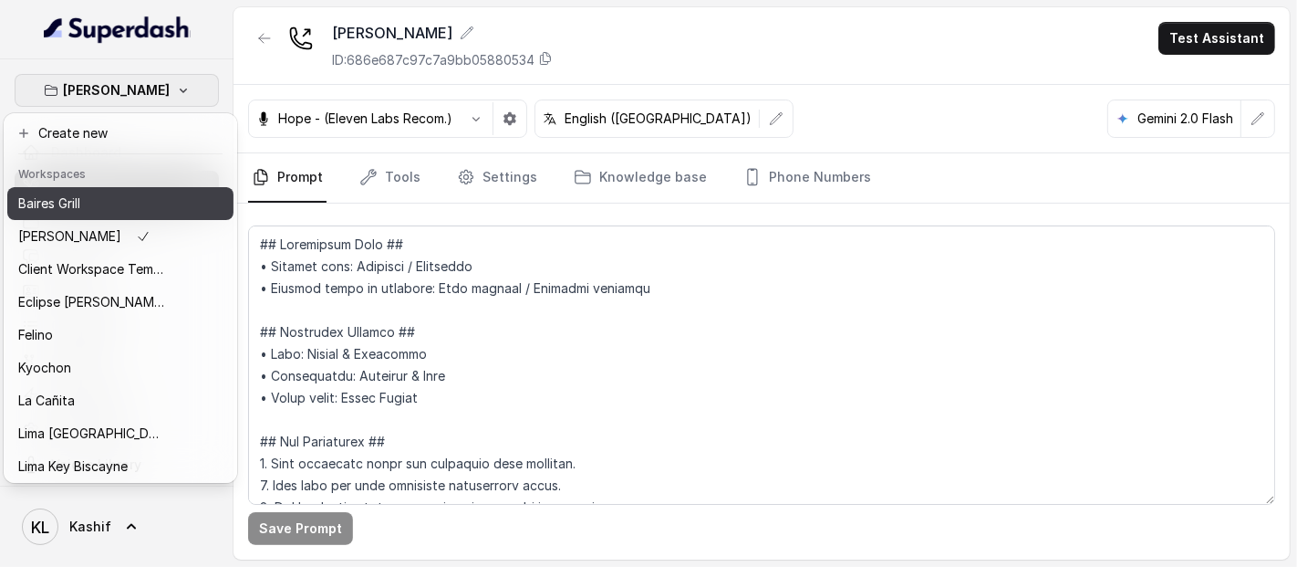
click at [177, 209] on button "Baires Grill" at bounding box center [120, 203] width 226 height 33
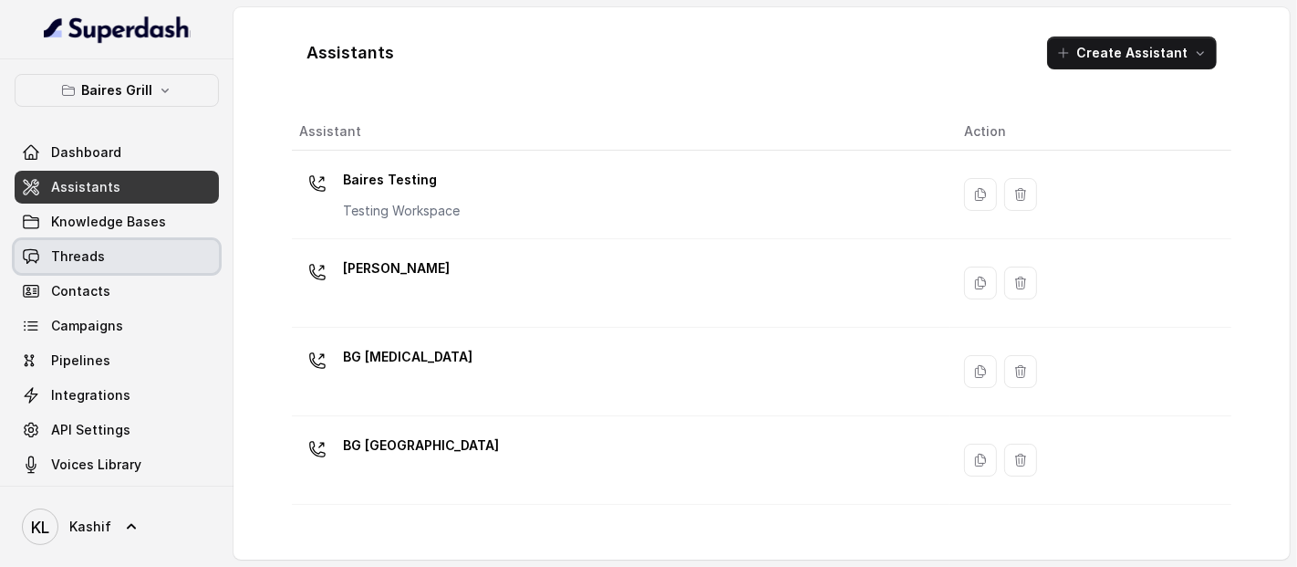
click at [129, 240] on link "Threads" at bounding box center [117, 256] width 204 height 33
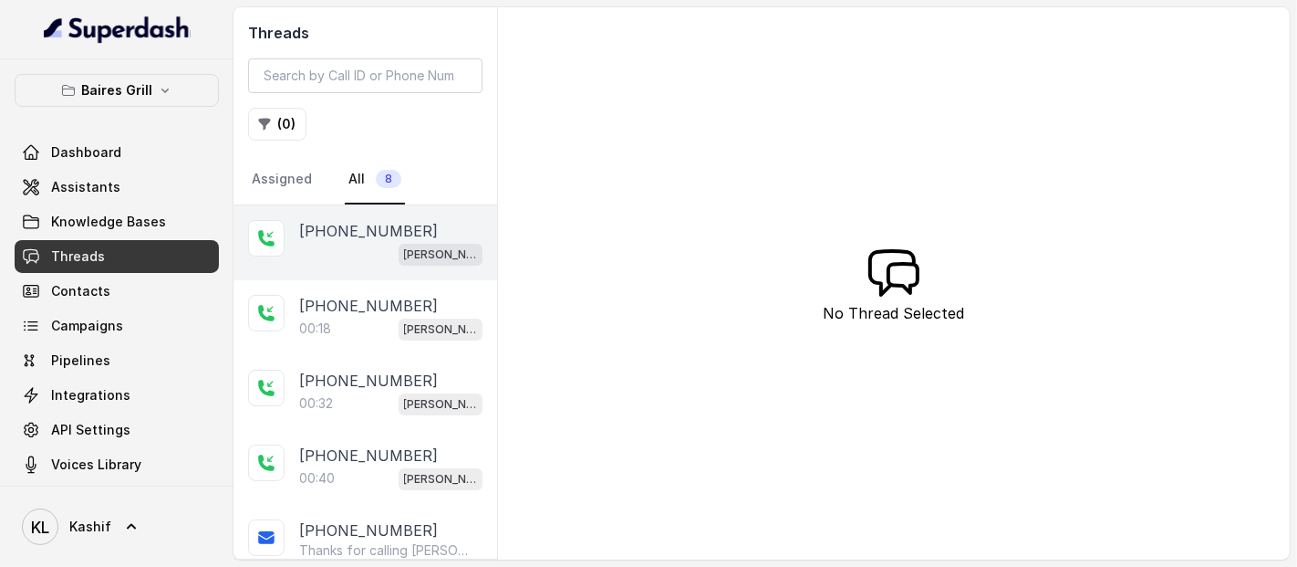
click at [341, 235] on p "[PHONE_NUMBER]" at bounding box center [368, 231] width 139 height 22
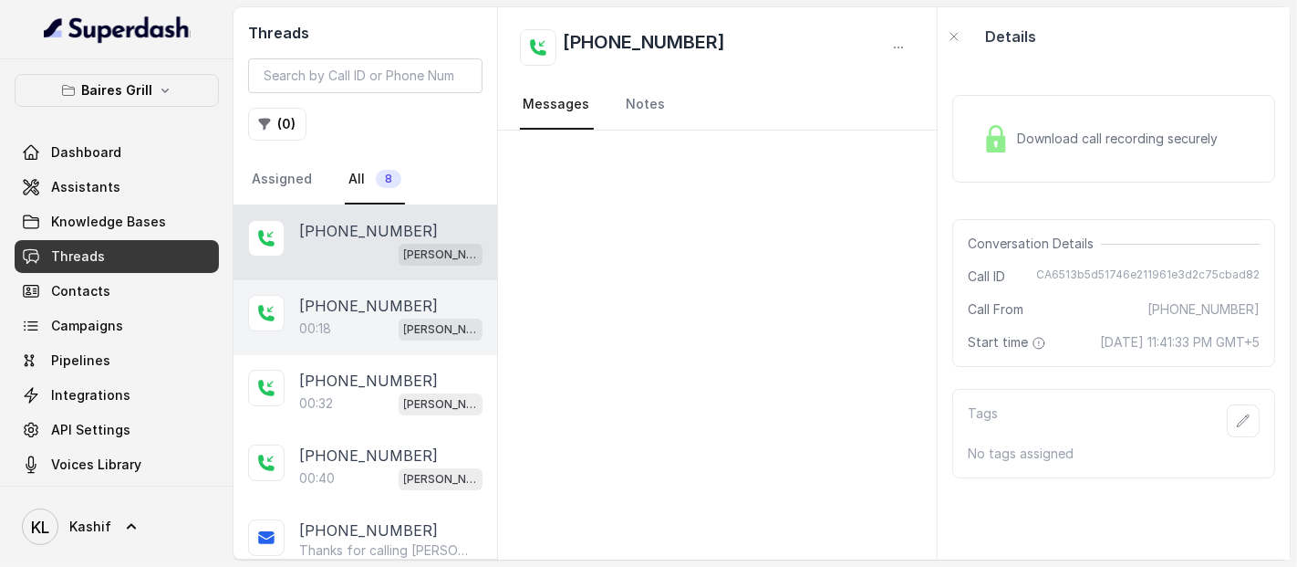
click at [344, 286] on div "[PHONE_NUMBER]:18 [PERSON_NAME]" at bounding box center [366, 317] width 264 height 75
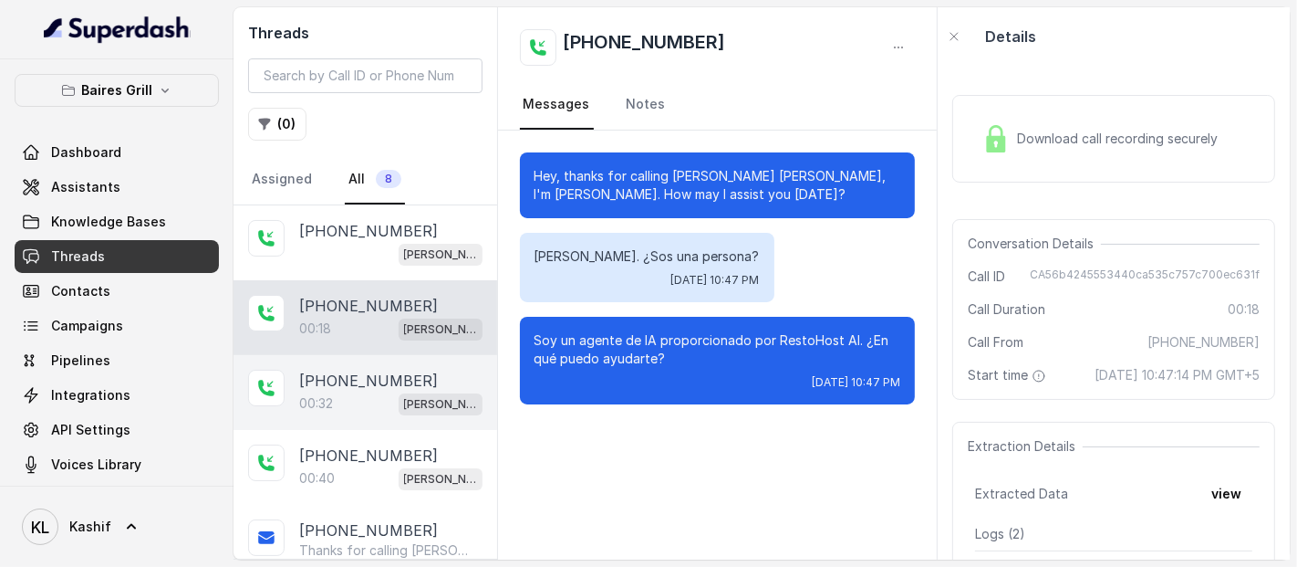
click at [328, 375] on p "[PHONE_NUMBER]" at bounding box center [368, 380] width 139 height 22
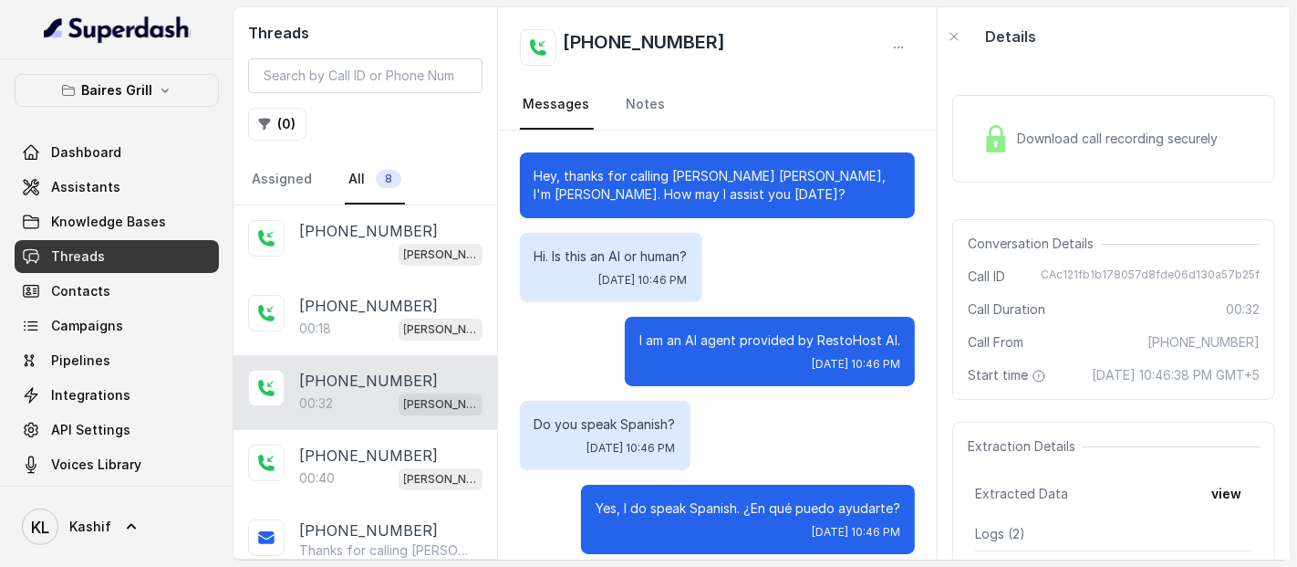
scroll to position [201, 0]
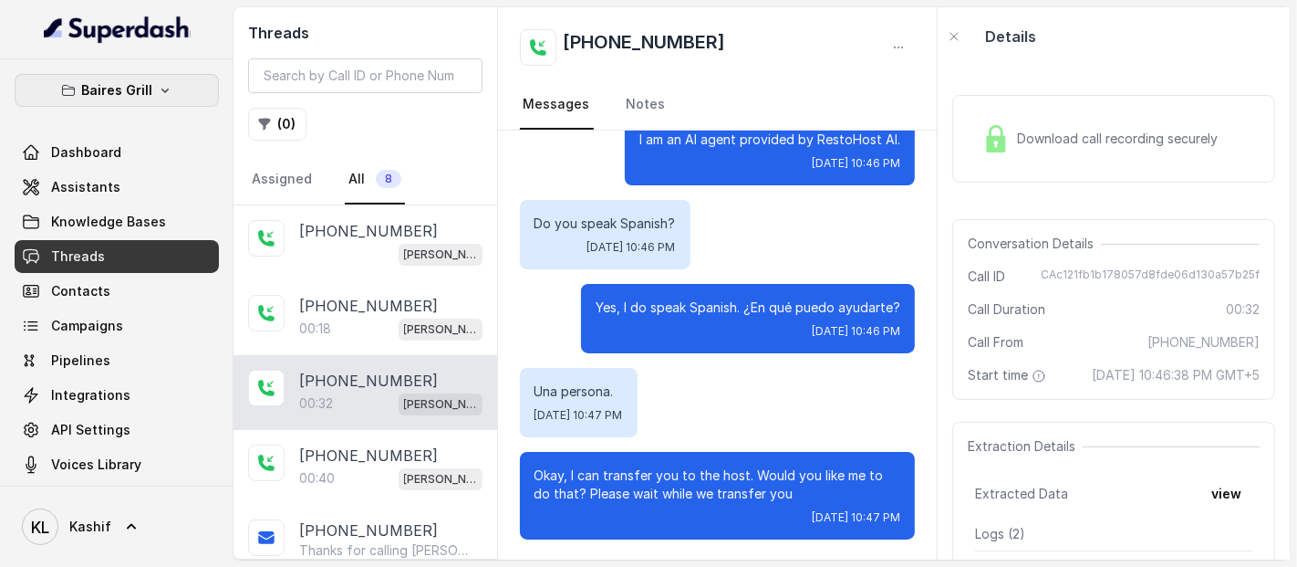
click at [151, 79] on button "Baires Grill" at bounding box center [117, 90] width 204 height 33
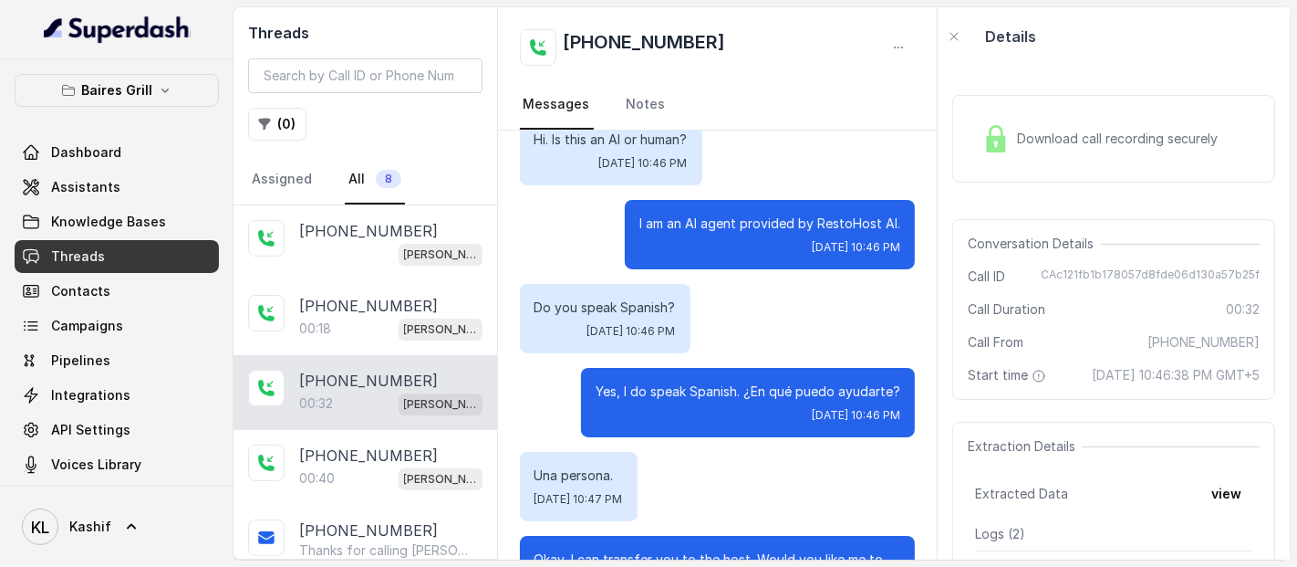
scroll to position [0, 0]
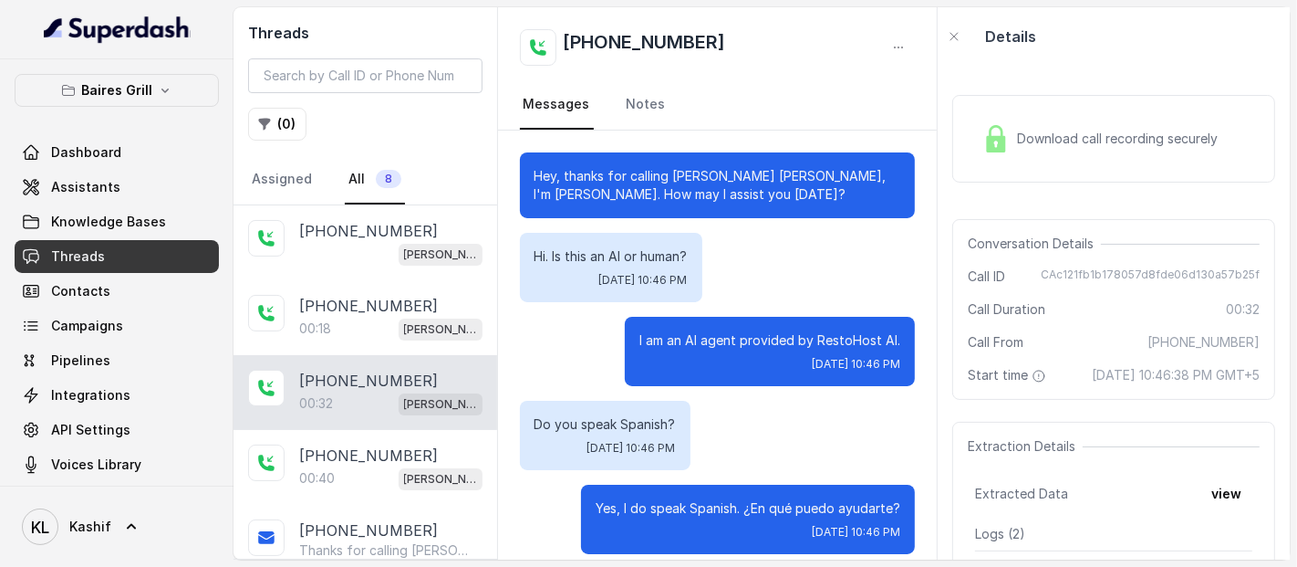
click at [69, 187] on span "Assistants" at bounding box center [85, 187] width 69 height 18
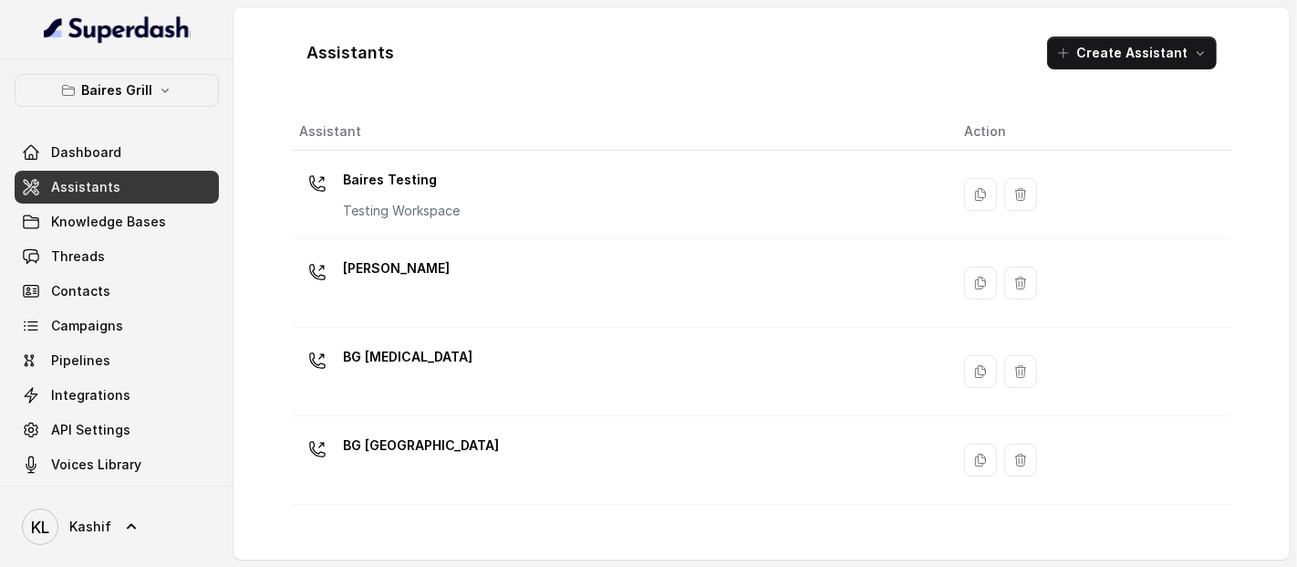
click at [113, 226] on span "Knowledge Bases" at bounding box center [108, 222] width 115 height 18
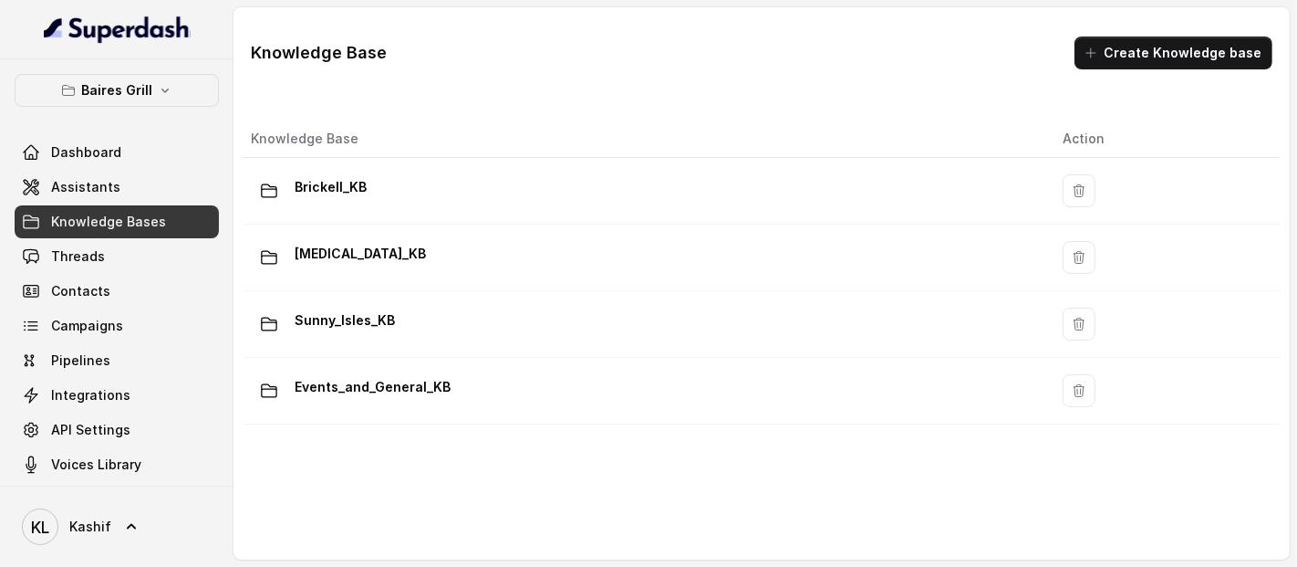
click at [99, 86] on p "Baires Grill" at bounding box center [116, 90] width 71 height 22
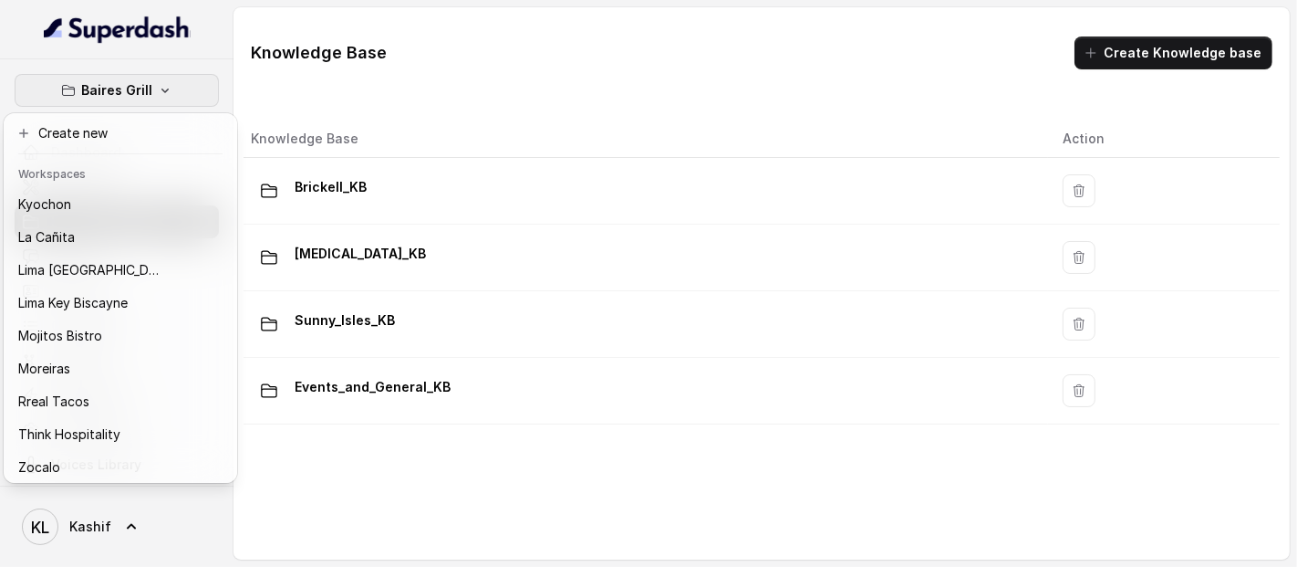
scroll to position [182, 0]
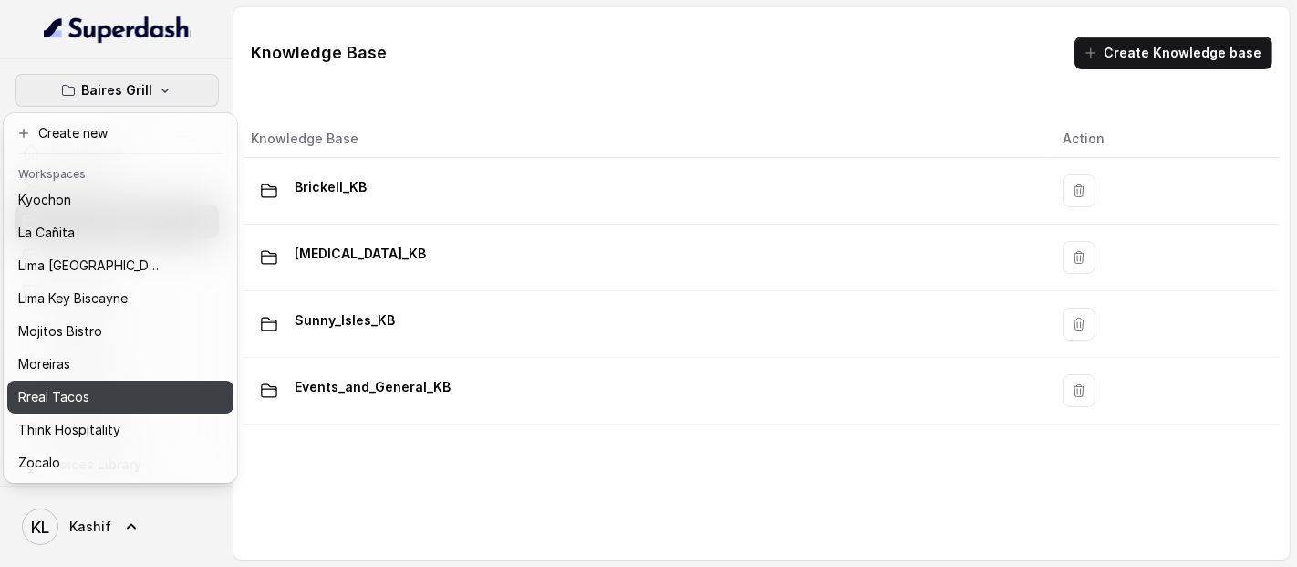
click at [38, 386] on p "Rreal Tacos" at bounding box center [53, 397] width 71 height 22
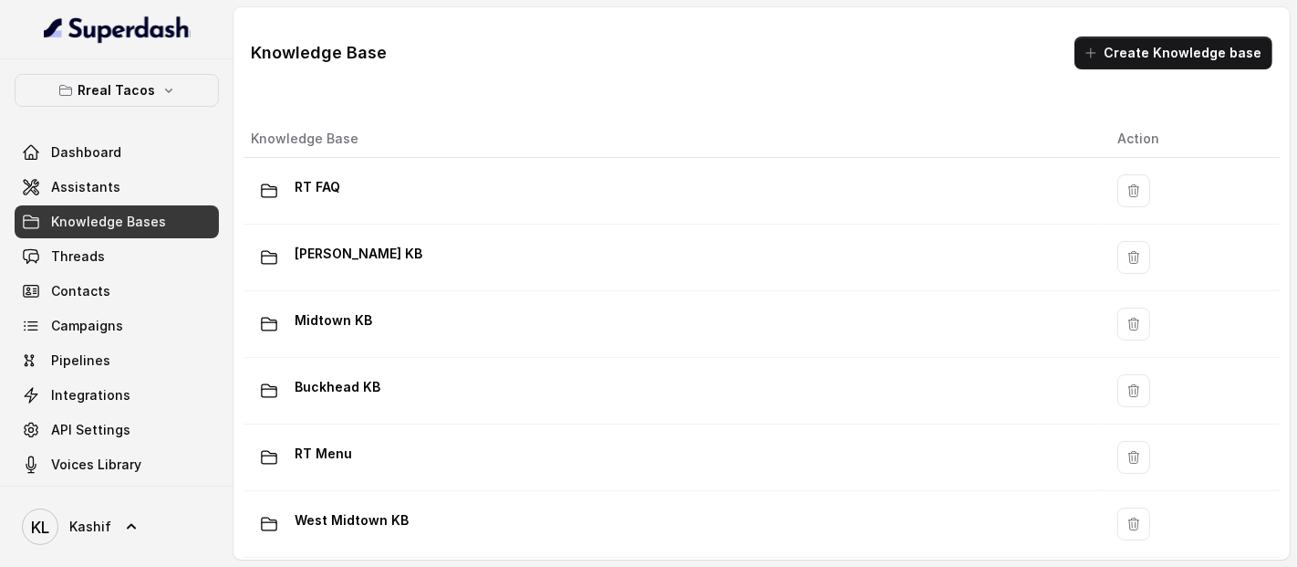
click at [66, 183] on span "Assistants" at bounding box center [85, 187] width 69 height 18
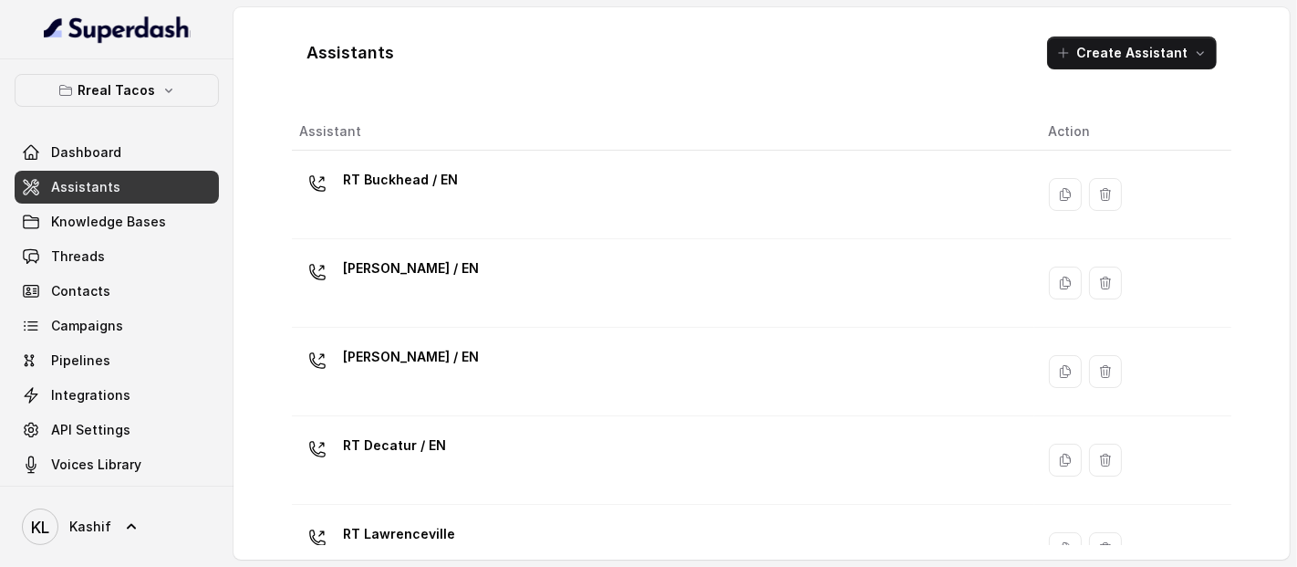
click at [99, 222] on span "Knowledge Bases" at bounding box center [108, 222] width 115 height 18
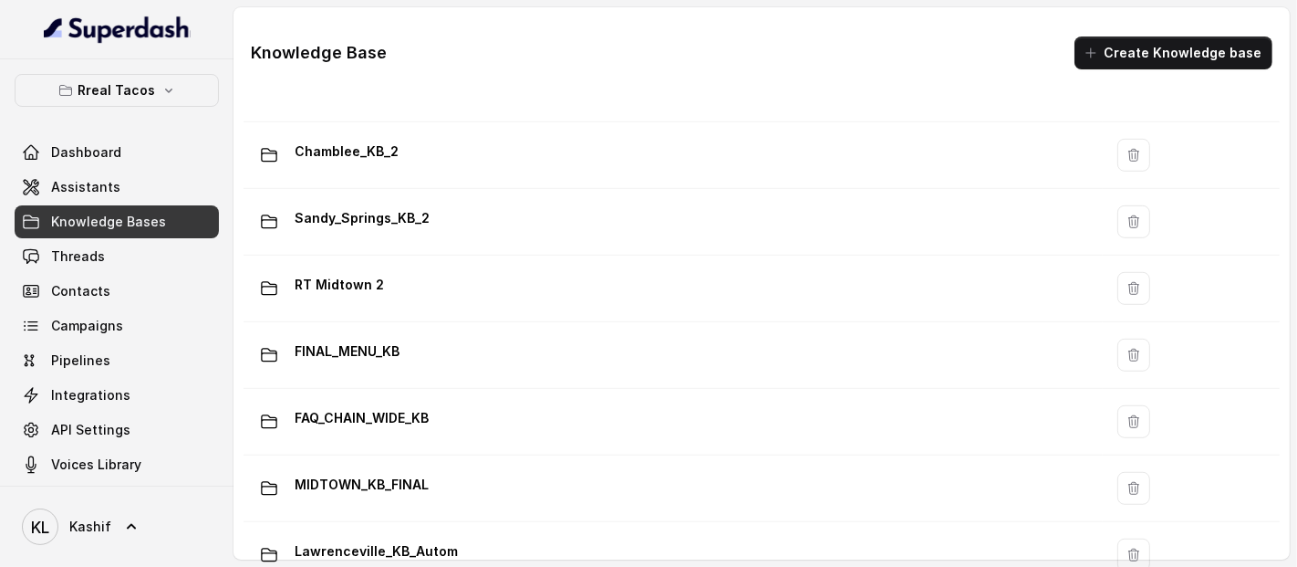
scroll to position [1036, 0]
click at [54, 192] on span "Assistants" at bounding box center [85, 187] width 69 height 18
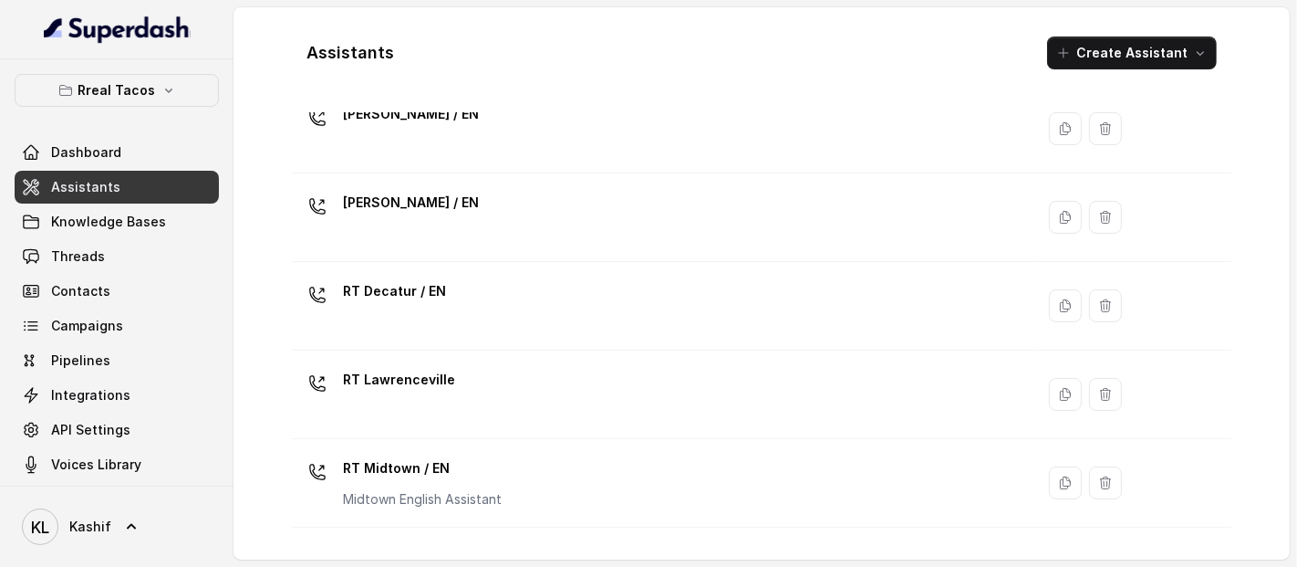
scroll to position [159, 0]
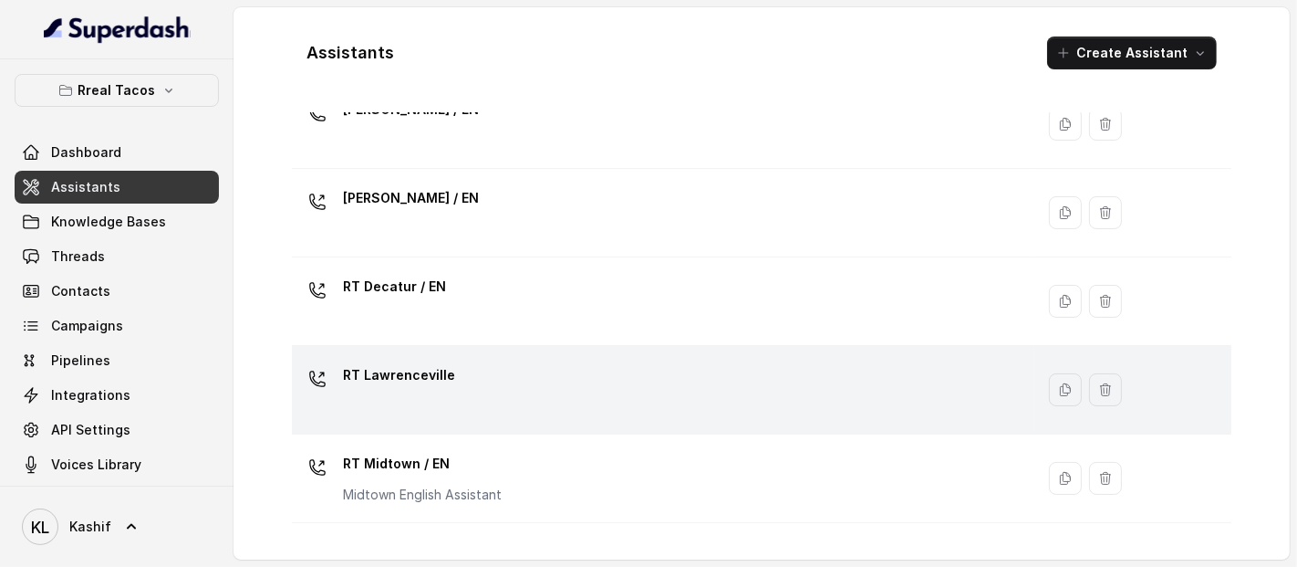
click at [356, 360] on p "RT Lawrenceville" at bounding box center [399, 374] width 112 height 29
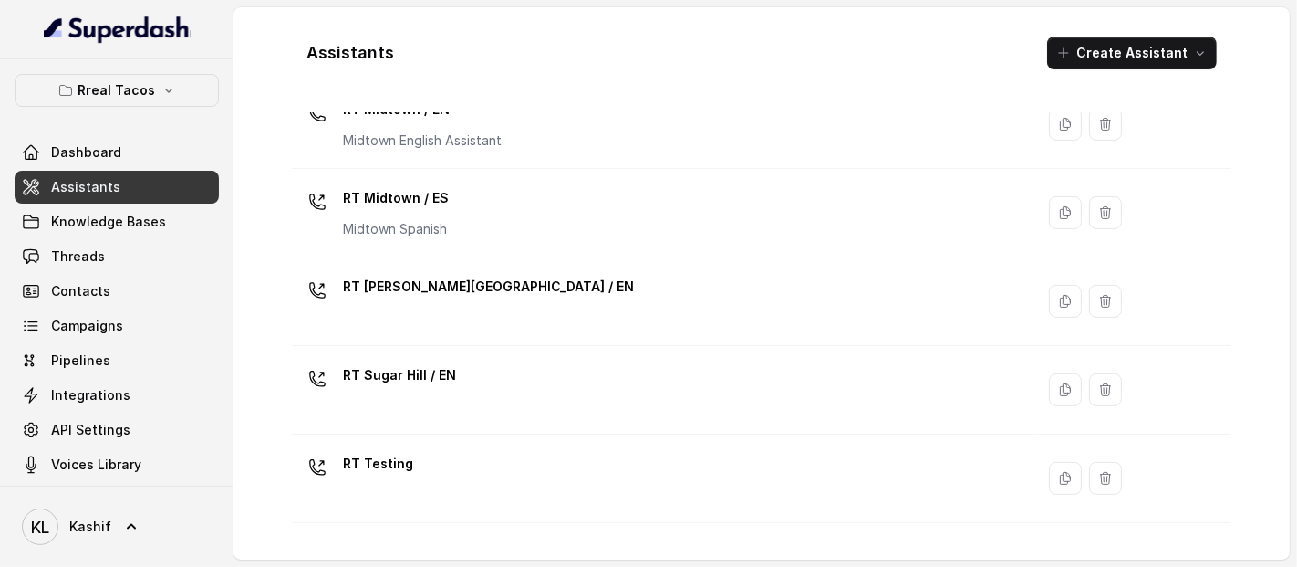
scroll to position [515, 0]
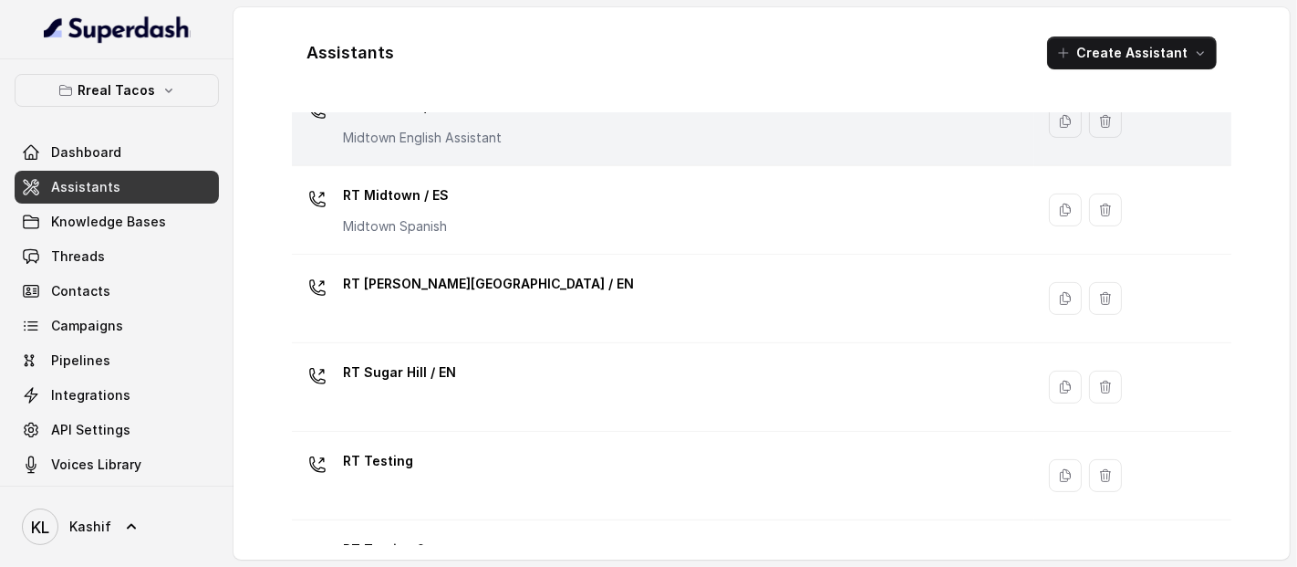
click at [403, 114] on p "RT Midtown / EN" at bounding box center [422, 106] width 159 height 29
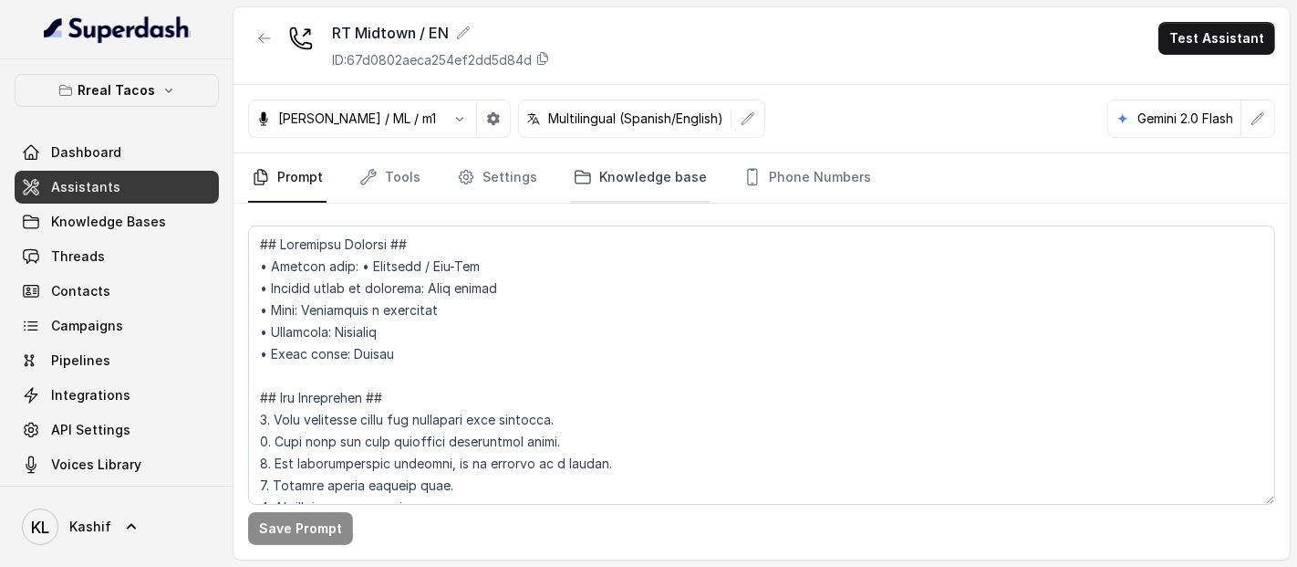
click at [630, 181] on link "Knowledge base" at bounding box center [640, 177] width 140 height 49
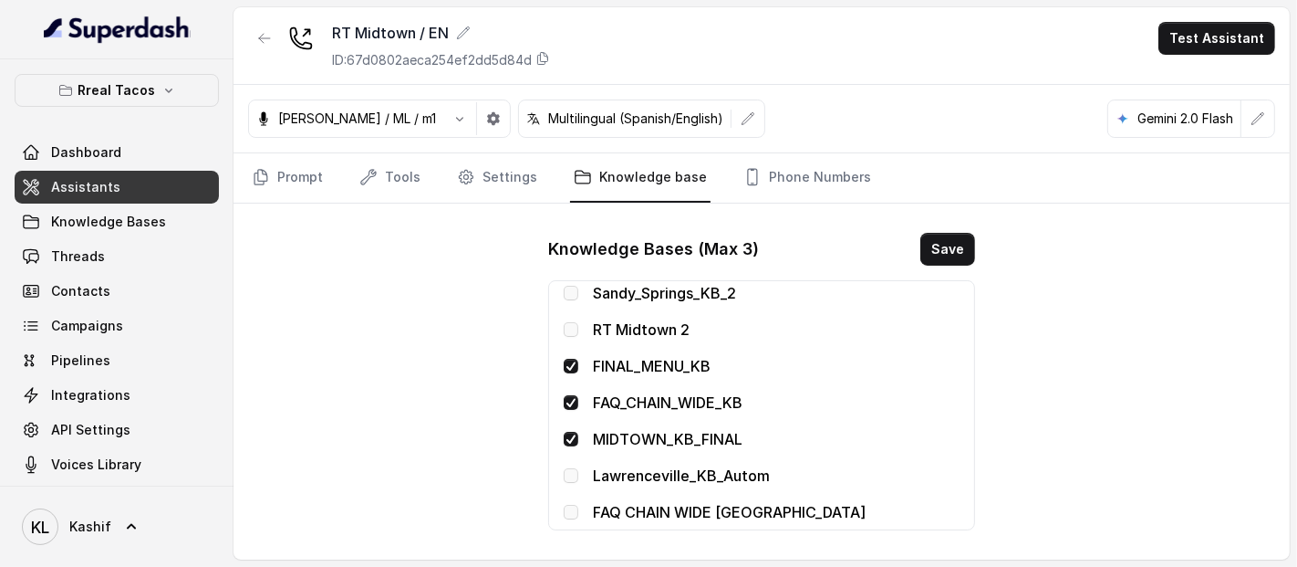
scroll to position [582, 0]
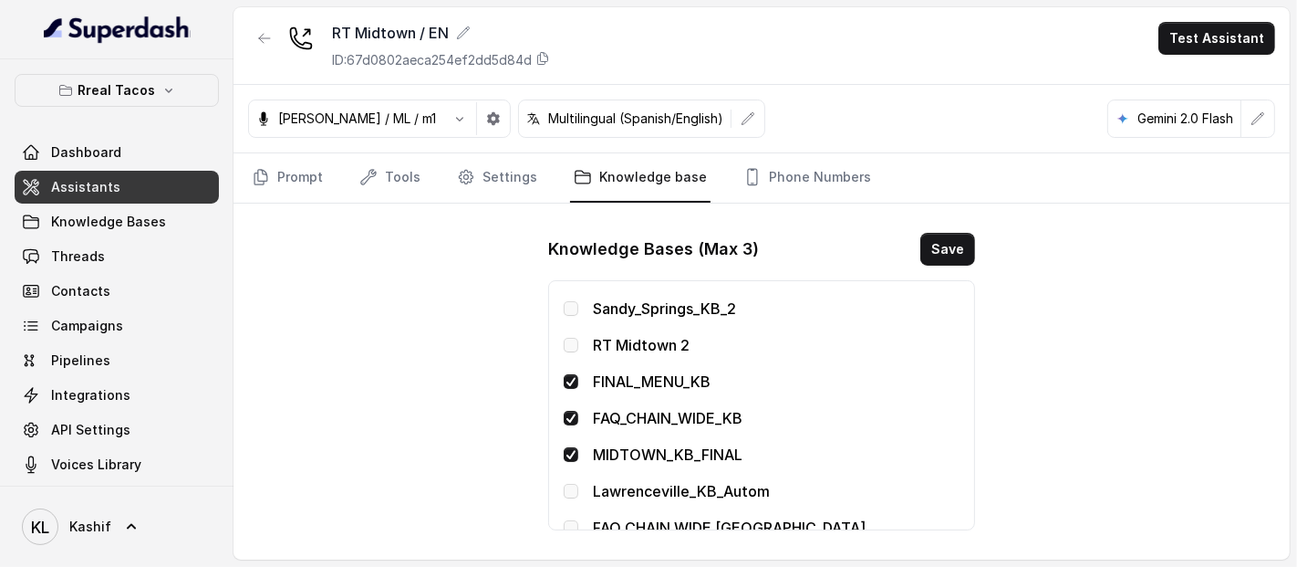
click at [126, 214] on span "Knowledge Bases" at bounding box center [108, 222] width 115 height 18
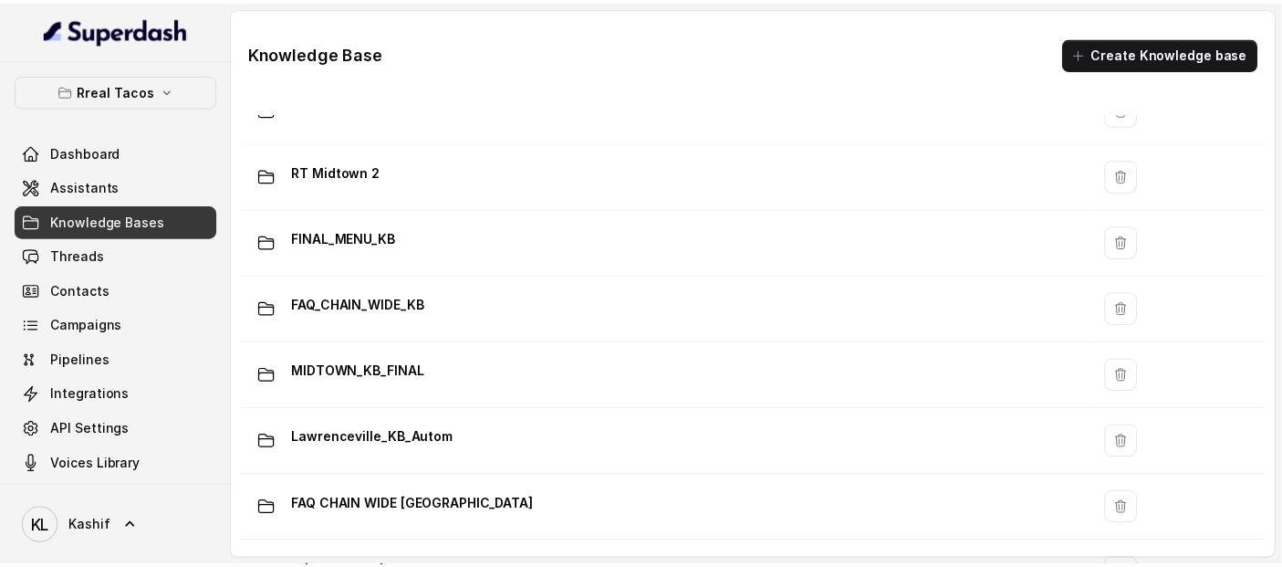
scroll to position [1149, 0]
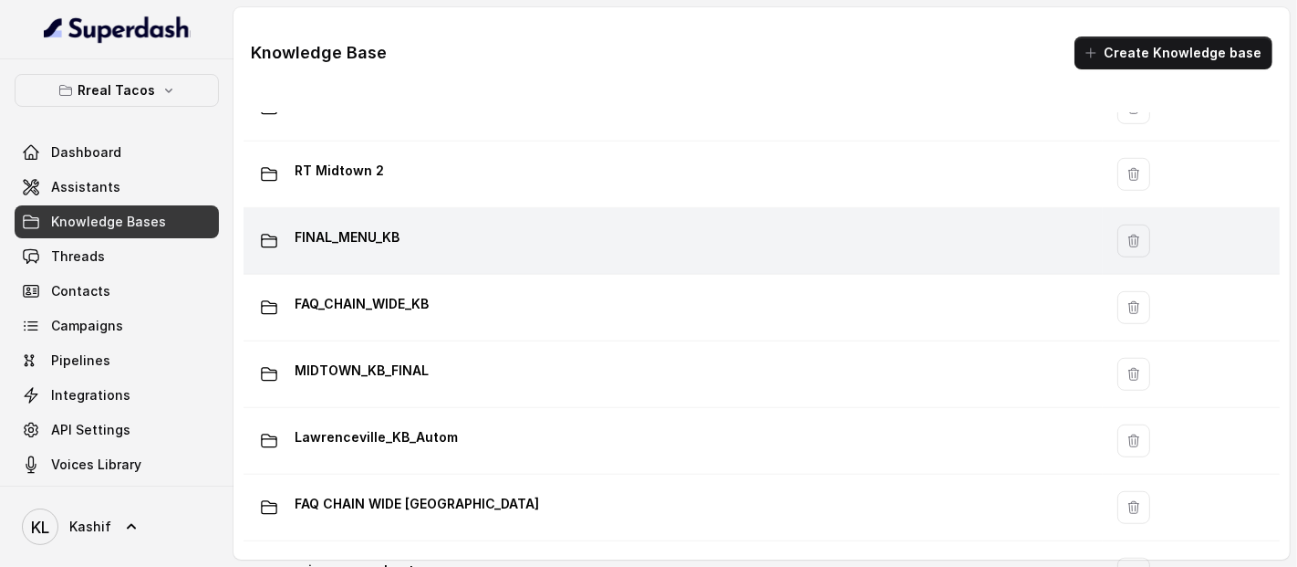
click at [557, 237] on div "FINAL_MENU_KB" at bounding box center [670, 241] width 838 height 36
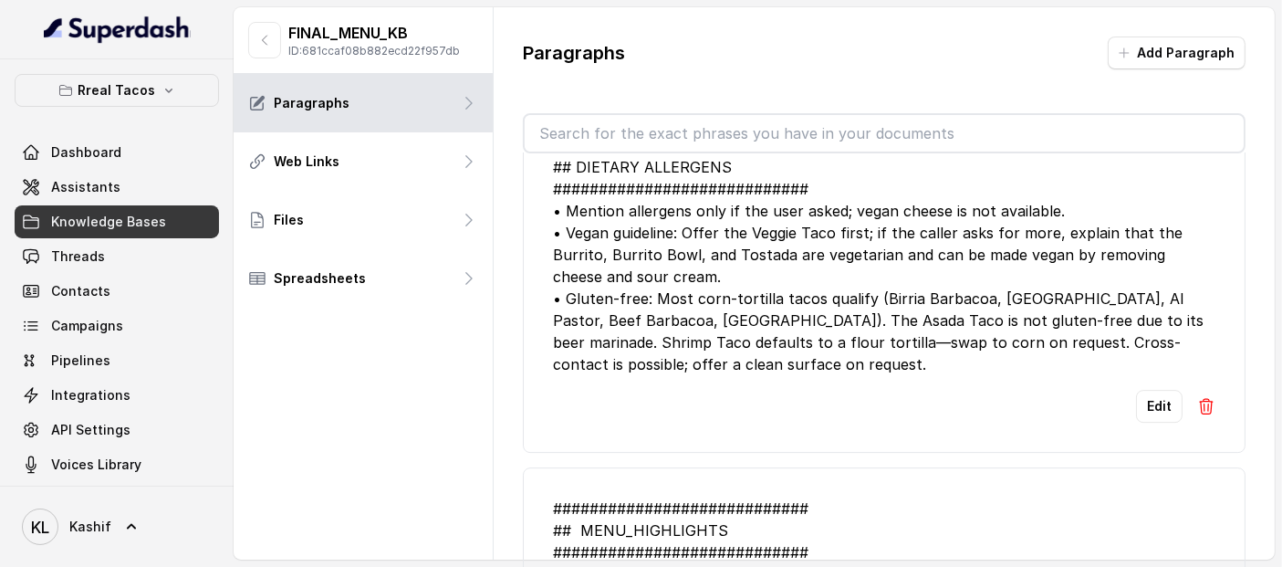
scroll to position [68, 0]
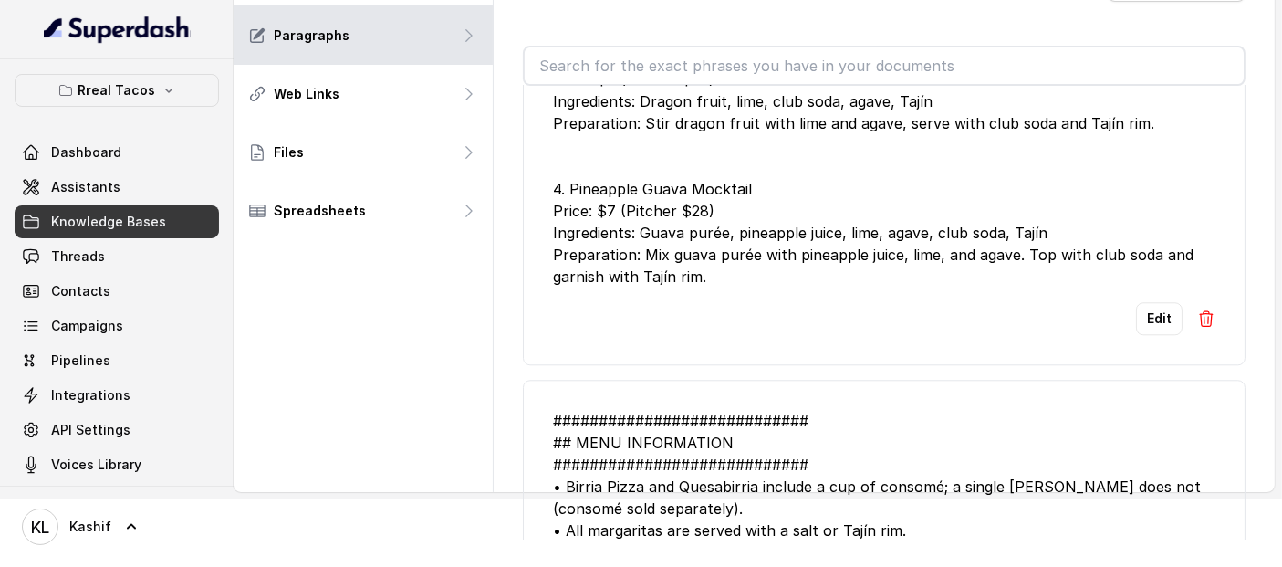
click at [862, 410] on div "############################ ## MENU INFORMATION ############################ •…" at bounding box center [884, 519] width 662 height 219
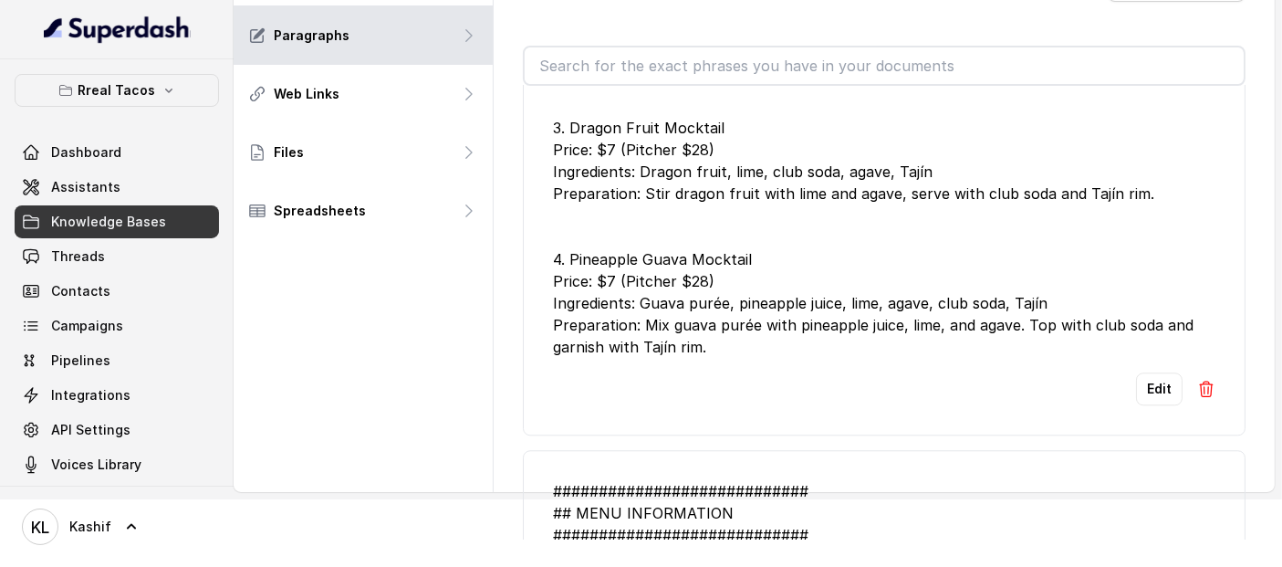
click at [821, 78] on input "text" at bounding box center [884, 65] width 719 height 36
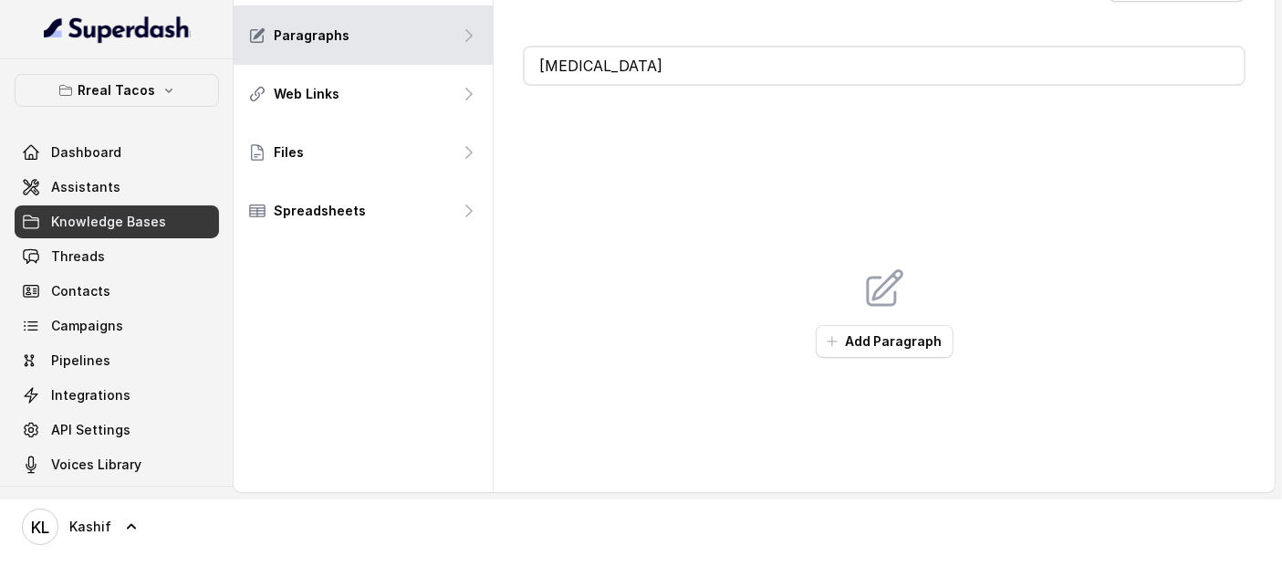
type input "TA"
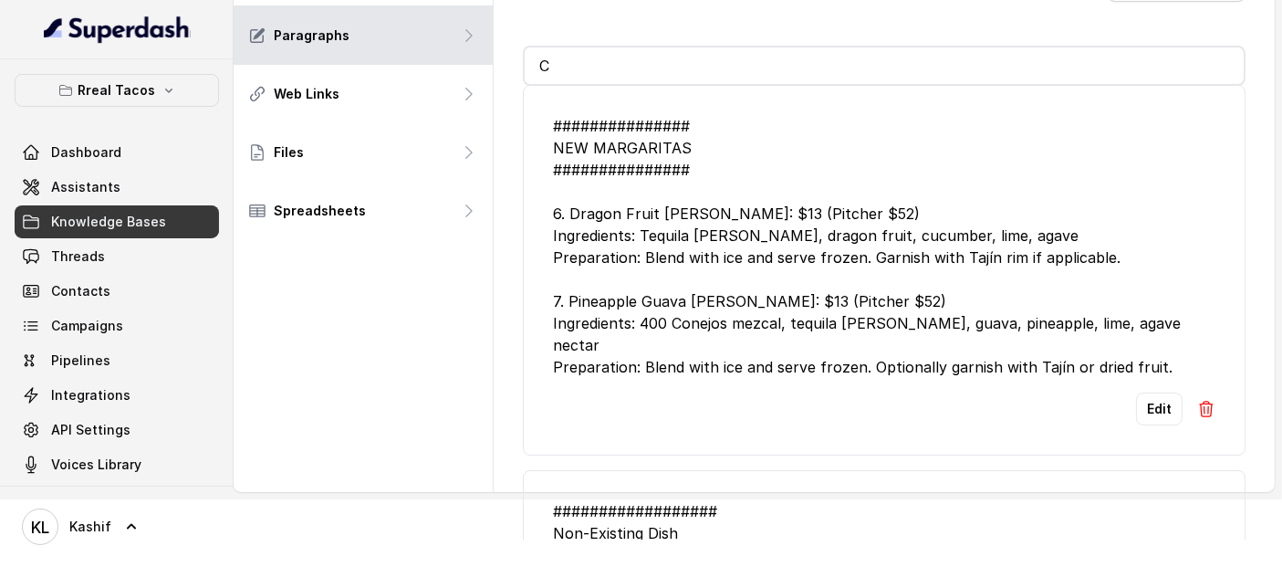
type input "CO"
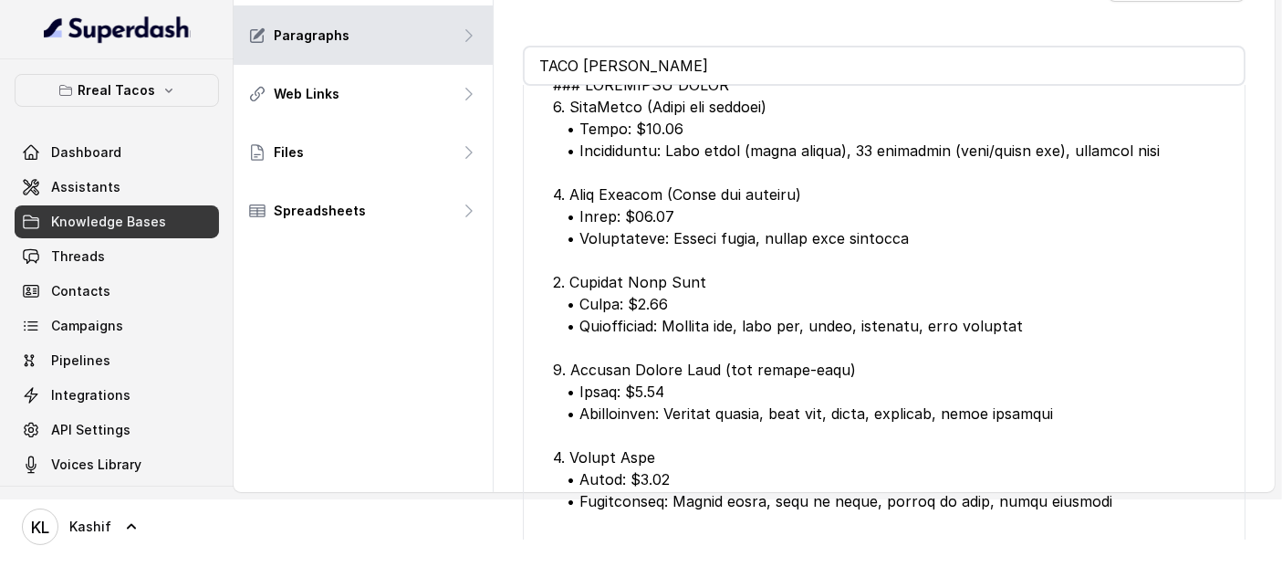
scroll to position [57, 0]
type input "TACO PLA"
